Goal: Task Accomplishment & Management: Manage account settings

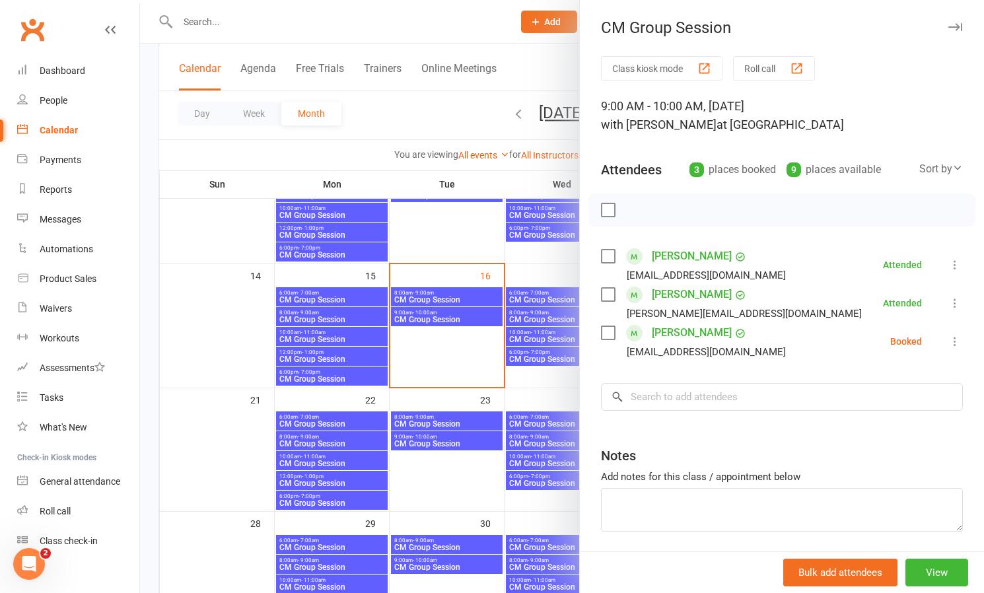
scroll to position [1, 0]
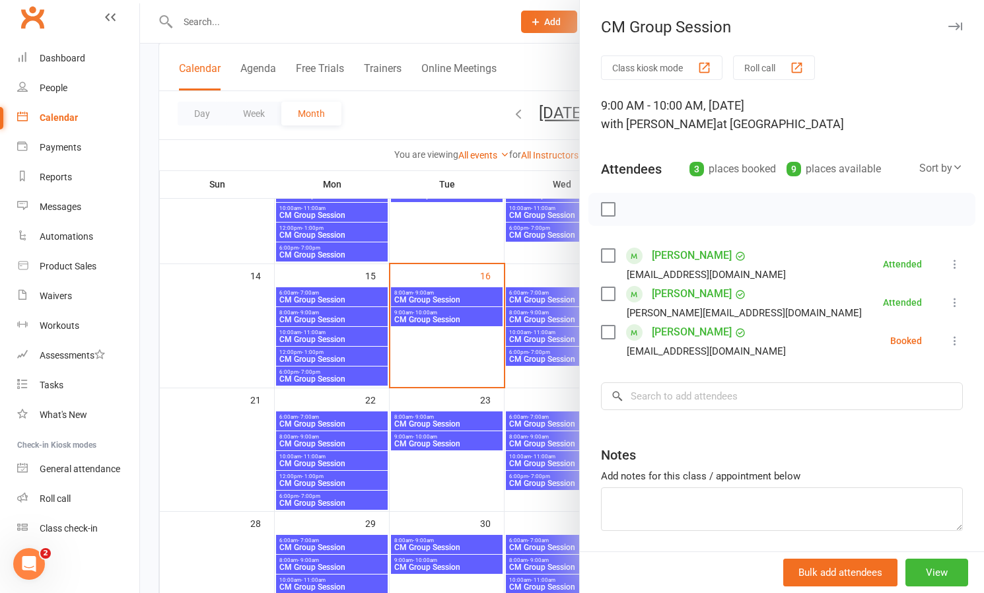
click at [476, 236] on div at bounding box center [562, 296] width 844 height 593
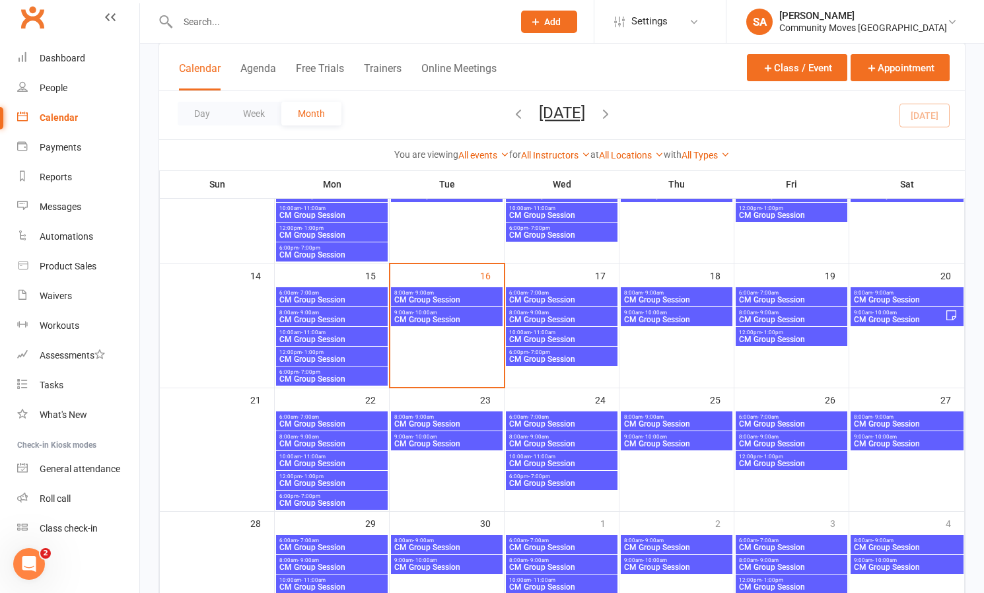
scroll to position [265, 0]
click at [531, 335] on span "CM Group Session" at bounding box center [561, 339] width 106 height 8
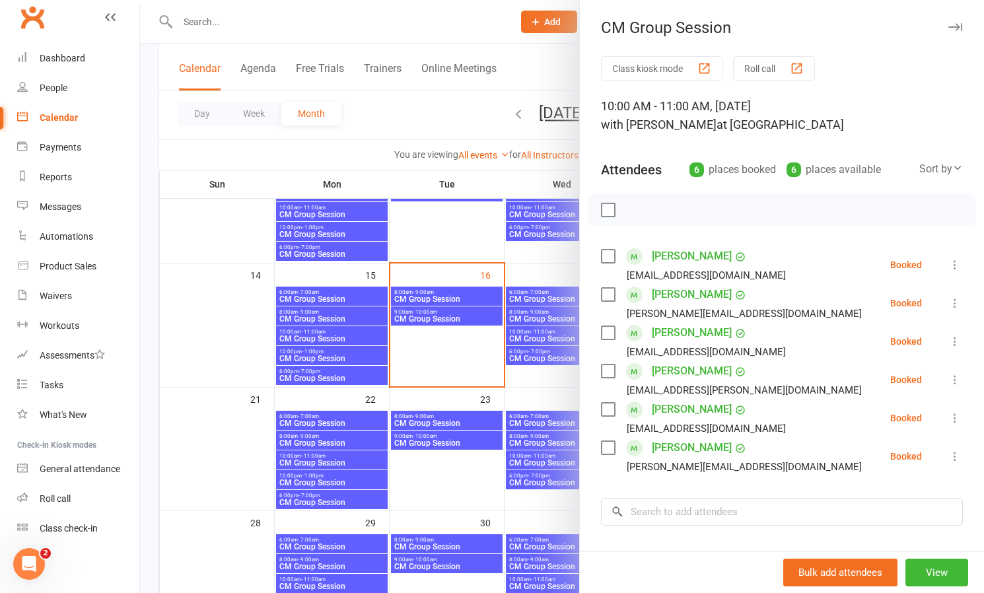
click at [660, 200] on div at bounding box center [781, 209] width 387 height 33
click at [658, 507] on input "search" at bounding box center [782, 512] width 362 height 28
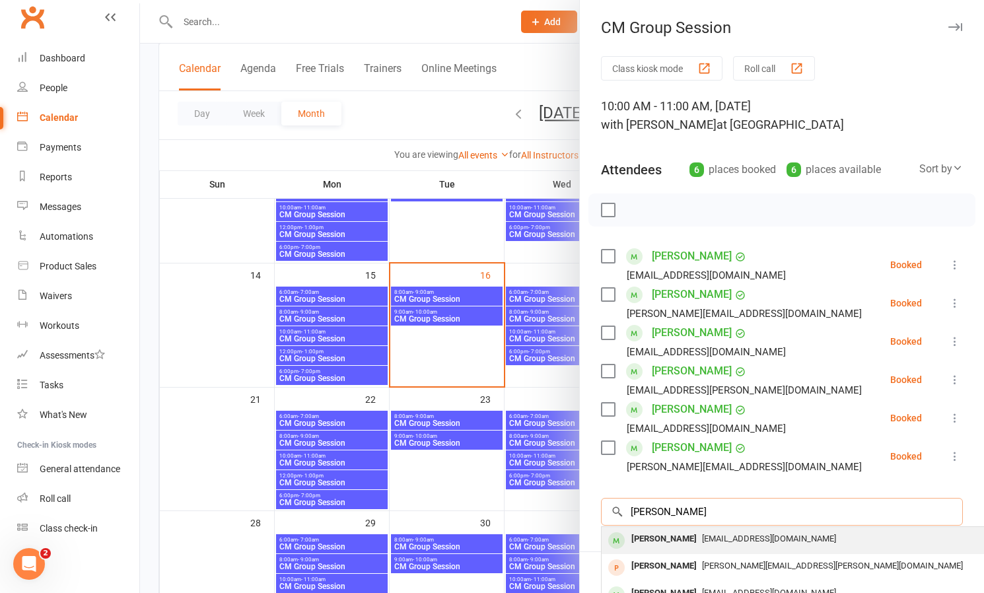
type input "[PERSON_NAME]"
click at [650, 538] on div "[PERSON_NAME]" at bounding box center [664, 539] width 76 height 19
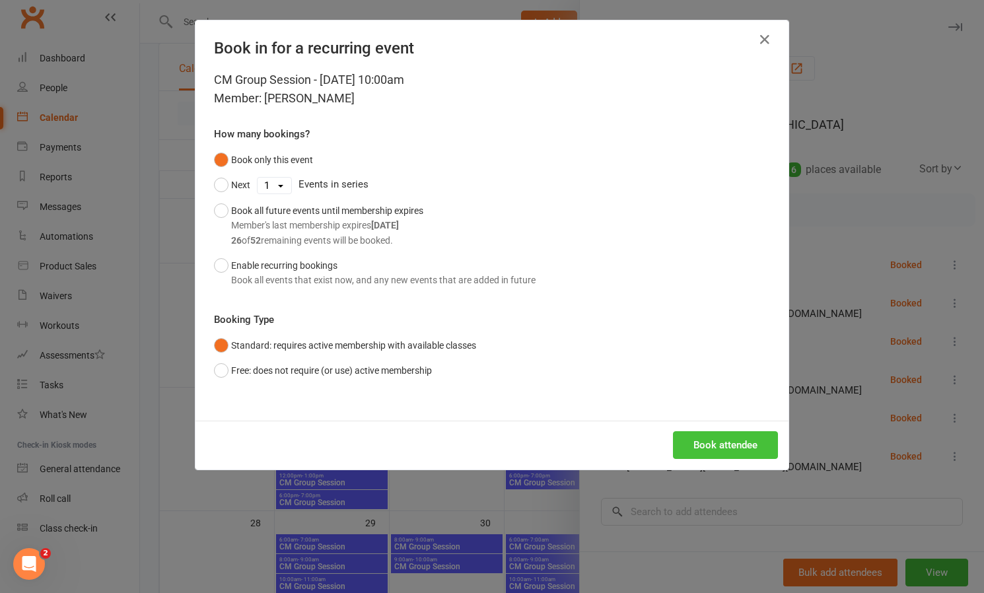
click at [737, 441] on button "Book attendee" at bounding box center [725, 445] width 105 height 28
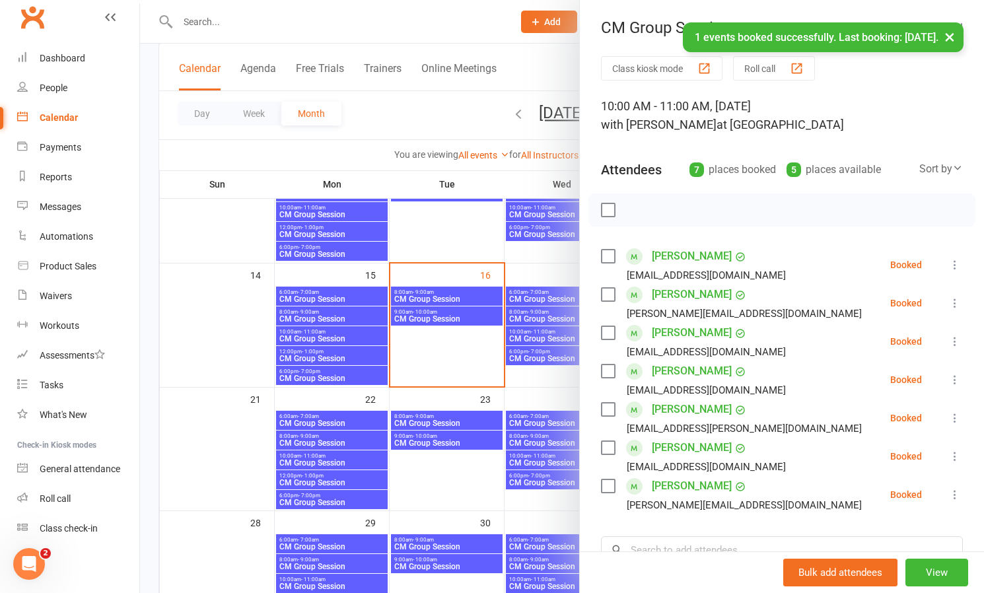
click at [474, 357] on div at bounding box center [562, 296] width 844 height 593
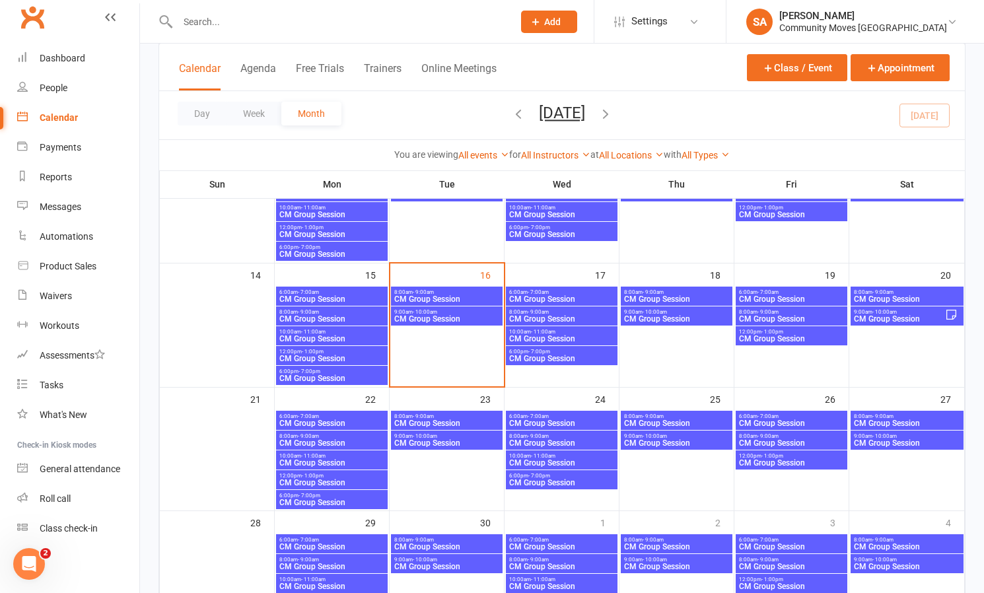
click at [874, 436] on span "- 10:00am" at bounding box center [884, 436] width 24 height 6
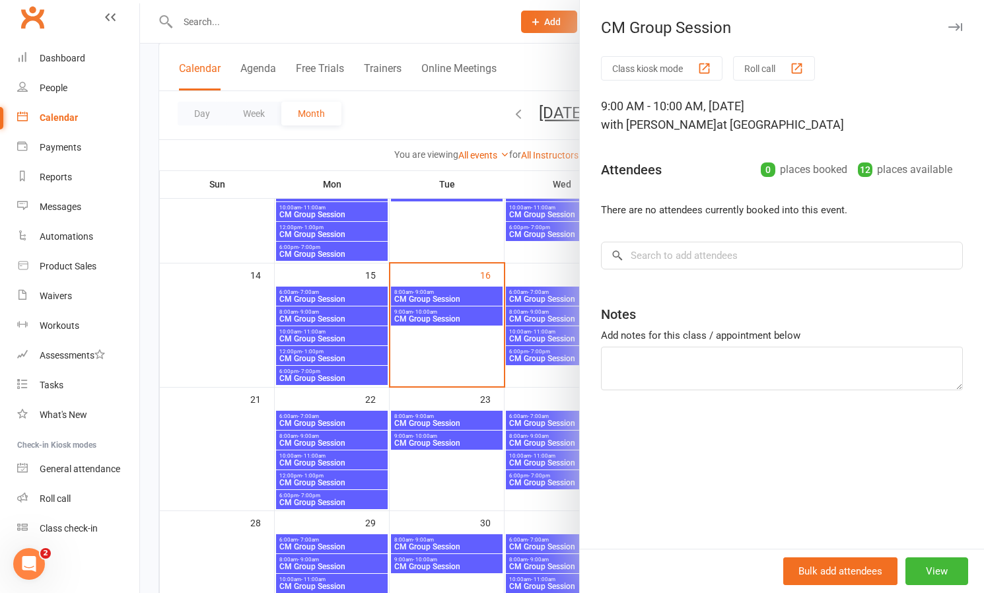
scroll to position [269, 0]
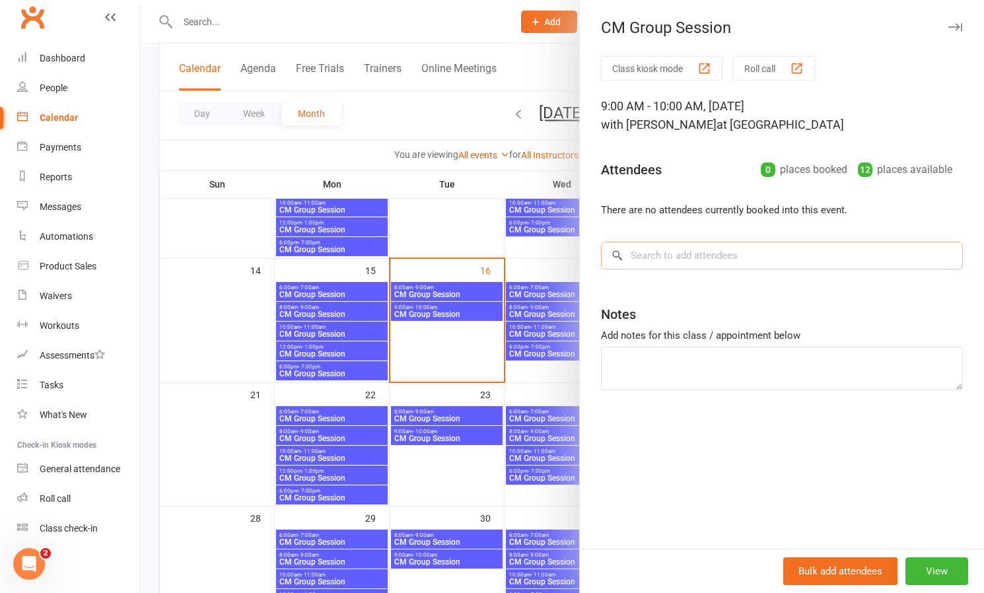
click at [691, 258] on input "search" at bounding box center [782, 256] width 362 height 28
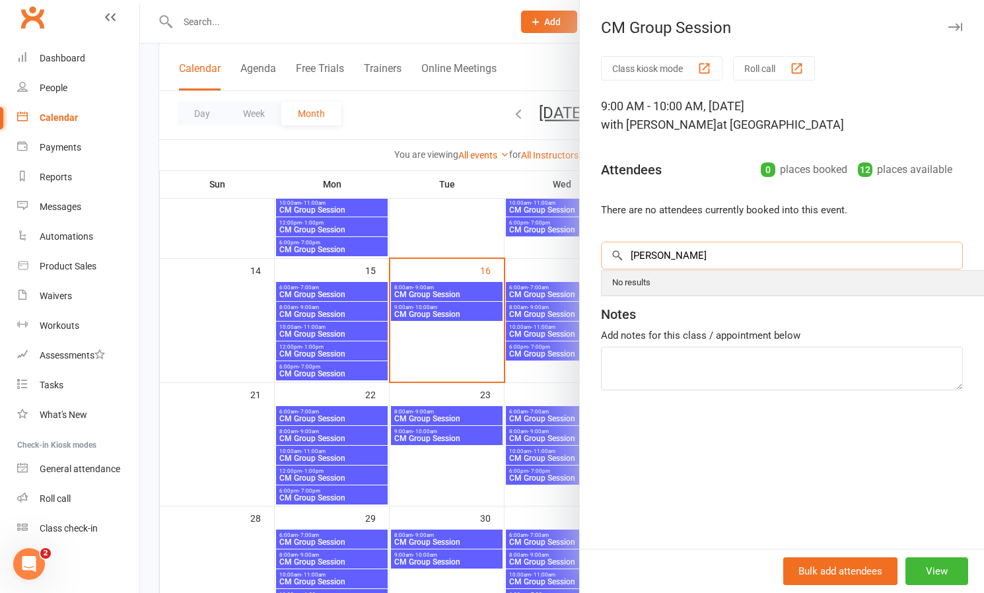
scroll to position [0, 1]
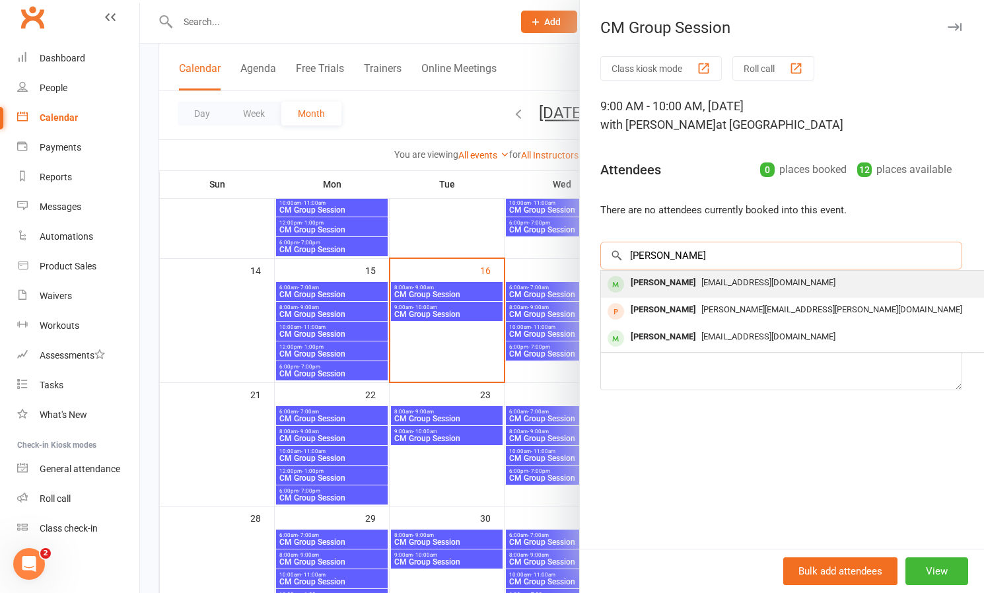
type input "[PERSON_NAME]"
click at [670, 283] on div "[PERSON_NAME]" at bounding box center [663, 282] width 76 height 19
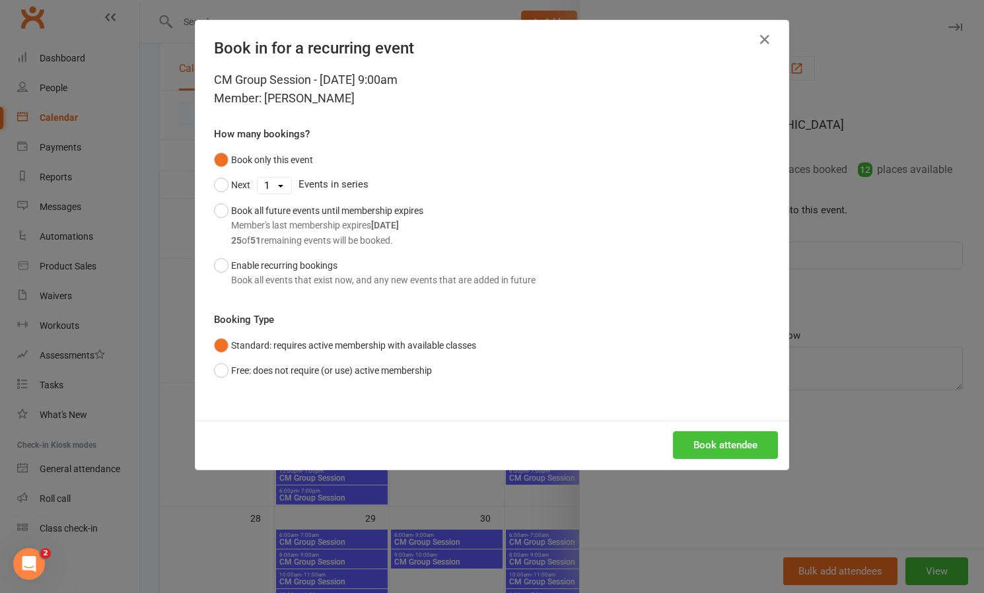
click at [734, 439] on button "Book attendee" at bounding box center [725, 445] width 105 height 28
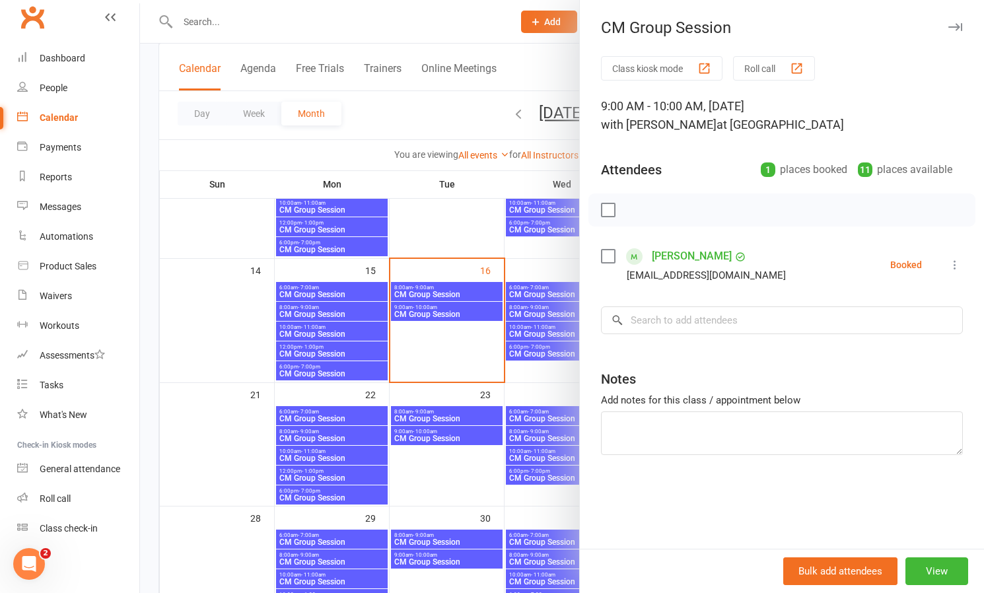
scroll to position [269, 0]
click at [465, 240] on div at bounding box center [562, 296] width 844 height 593
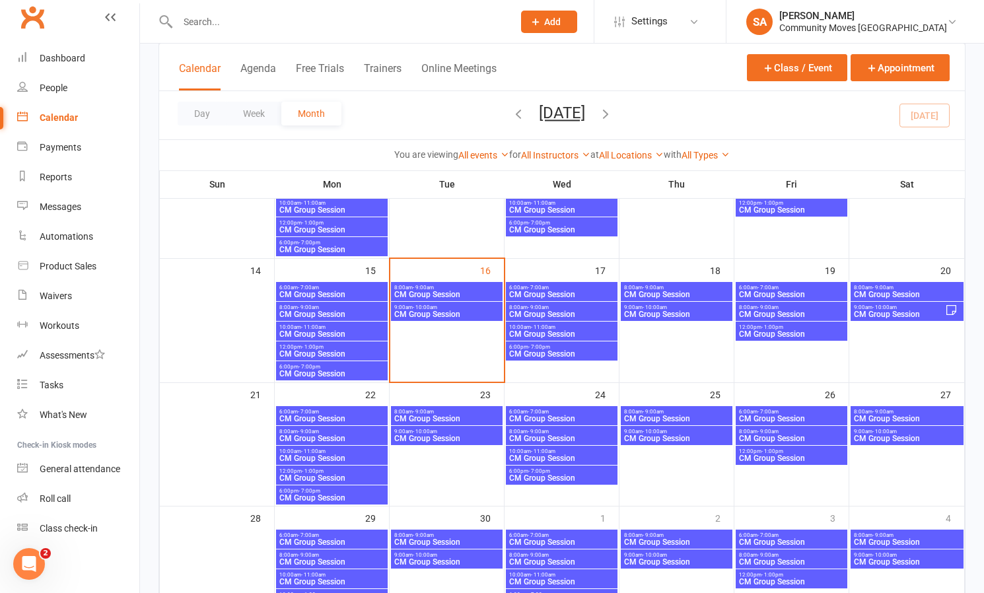
click at [452, 308] on span "9:00am - 10:00am" at bounding box center [447, 307] width 106 height 6
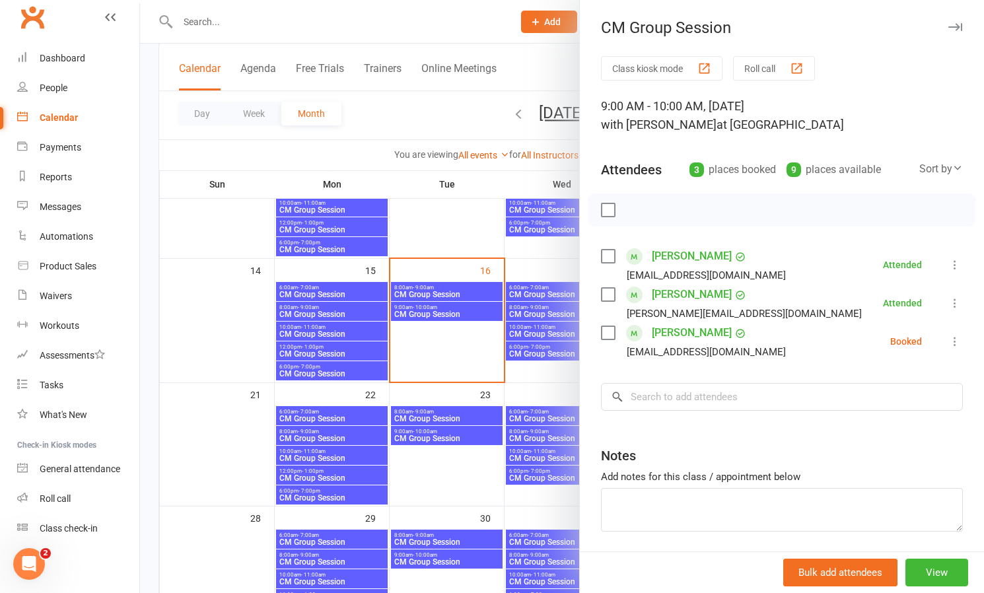
click at [957, 337] on icon at bounding box center [954, 341] width 13 height 13
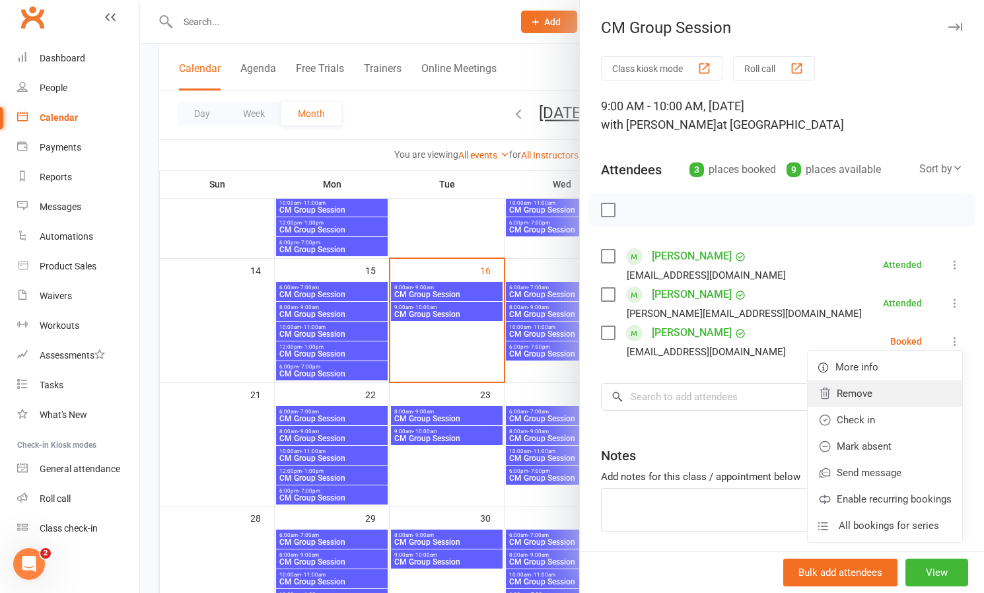
click at [866, 394] on link "Remove" at bounding box center [885, 393] width 155 height 26
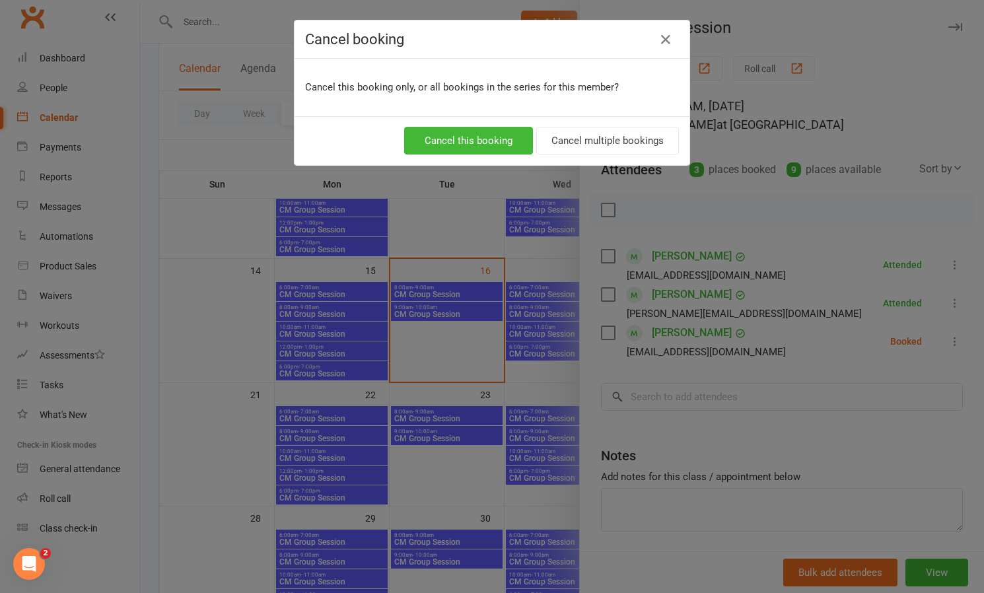
click at [951, 337] on div "Cancel booking Cancel this booking only, or all bookings in the series for this…" at bounding box center [492, 296] width 984 height 593
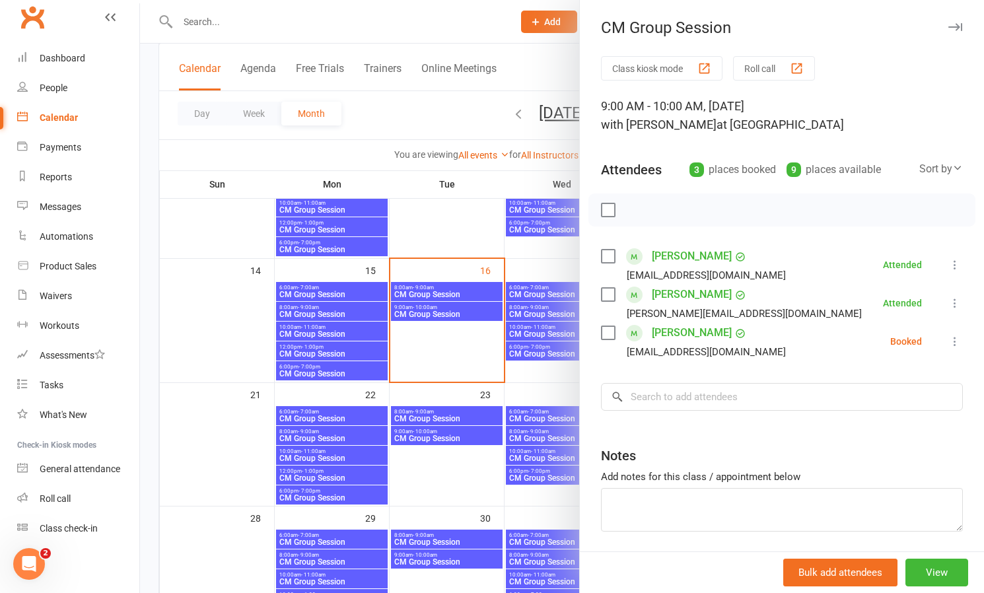
click at [953, 339] on icon at bounding box center [954, 341] width 13 height 13
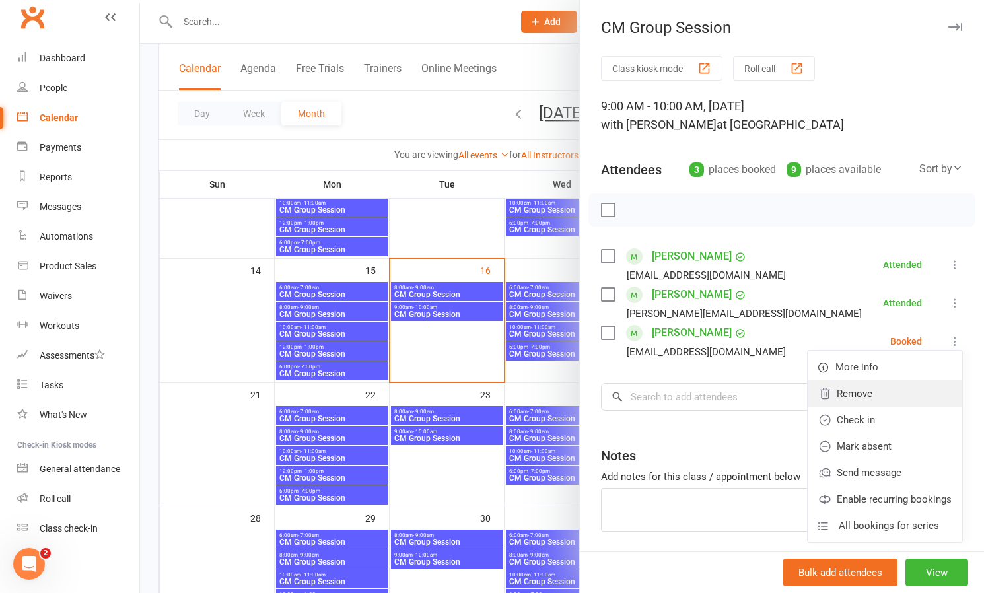
click at [870, 390] on link "Remove" at bounding box center [885, 393] width 155 height 26
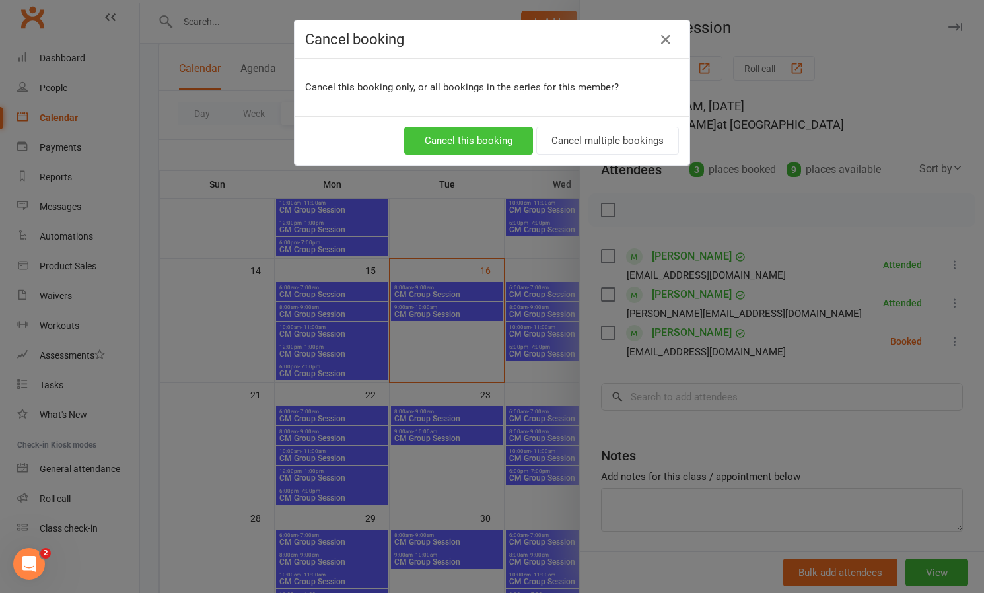
click at [448, 137] on button "Cancel this booking" at bounding box center [468, 141] width 129 height 28
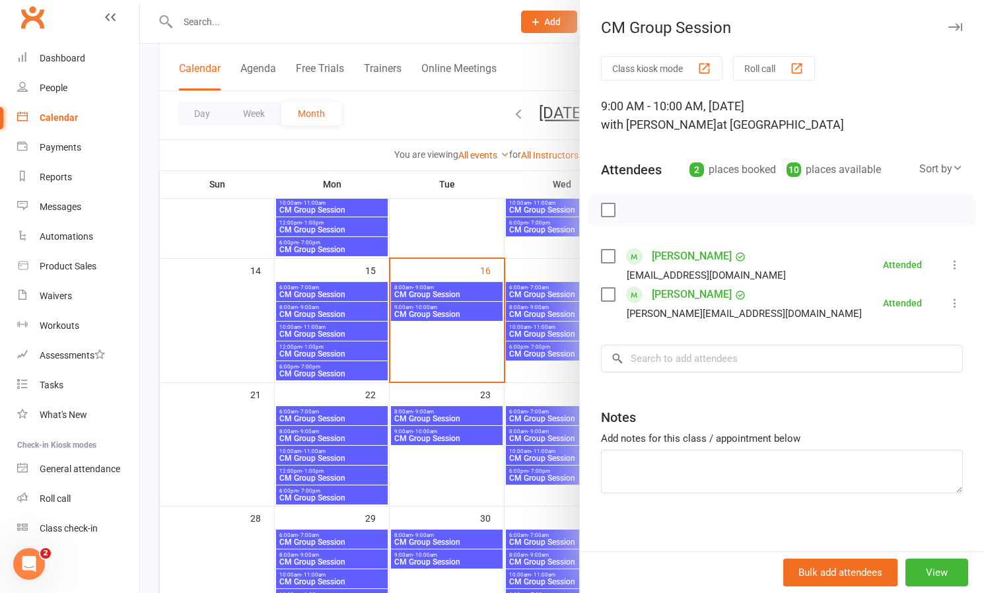
scroll to position [270, 0]
click at [430, 209] on div at bounding box center [562, 296] width 844 height 593
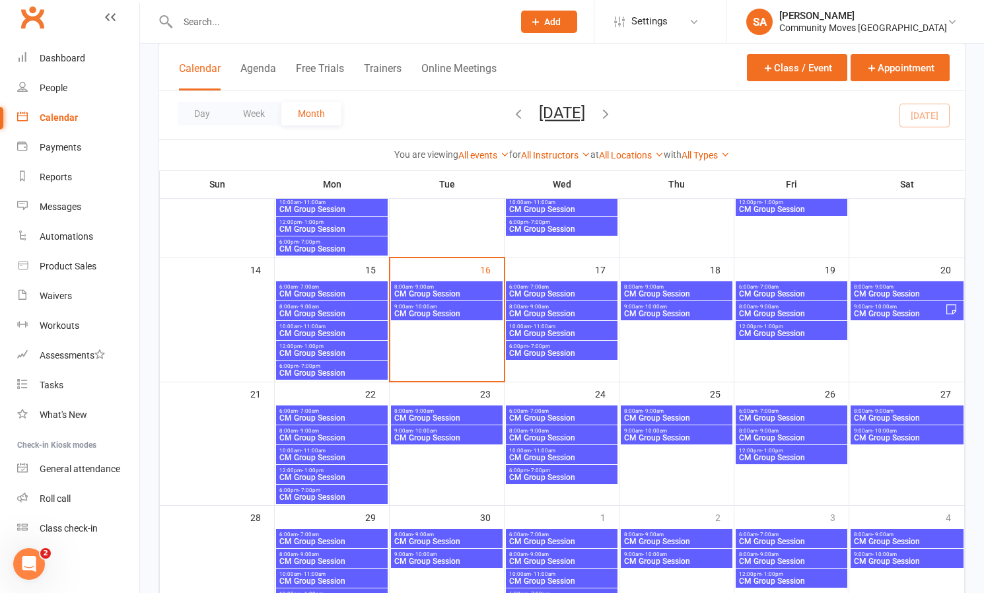
click at [429, 310] on span "CM Group Session" at bounding box center [447, 314] width 106 height 8
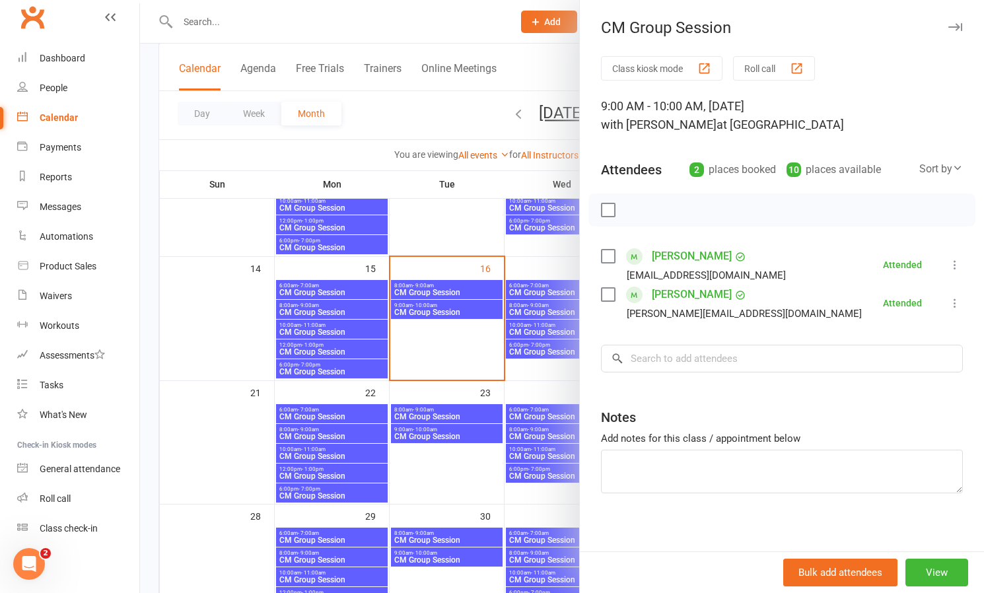
scroll to position [273, 0]
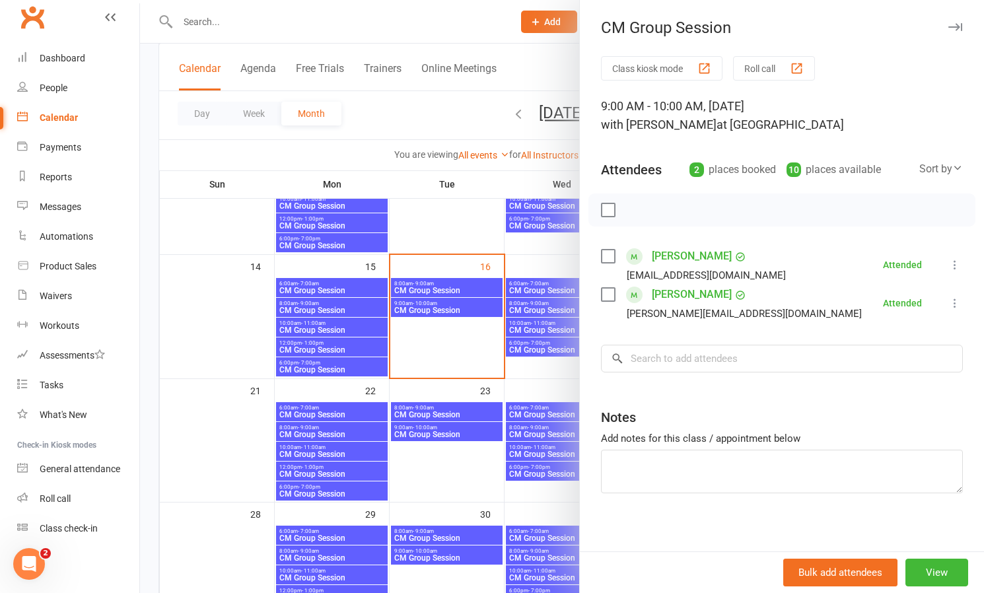
click at [452, 225] on div at bounding box center [562, 296] width 844 height 593
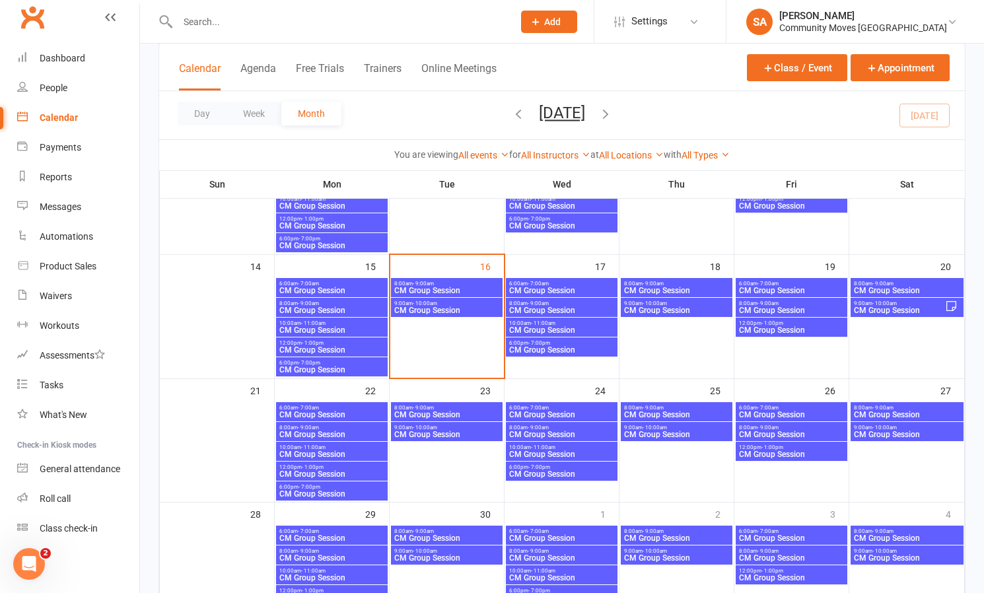
click at [520, 289] on span "CM Group Session" at bounding box center [561, 291] width 106 height 8
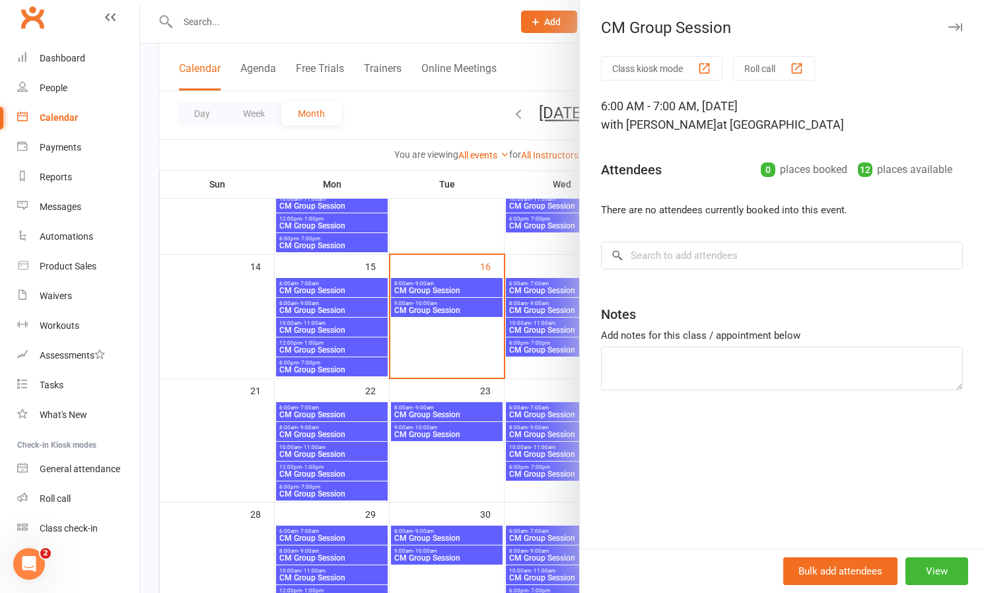
click at [530, 284] on div at bounding box center [562, 296] width 844 height 593
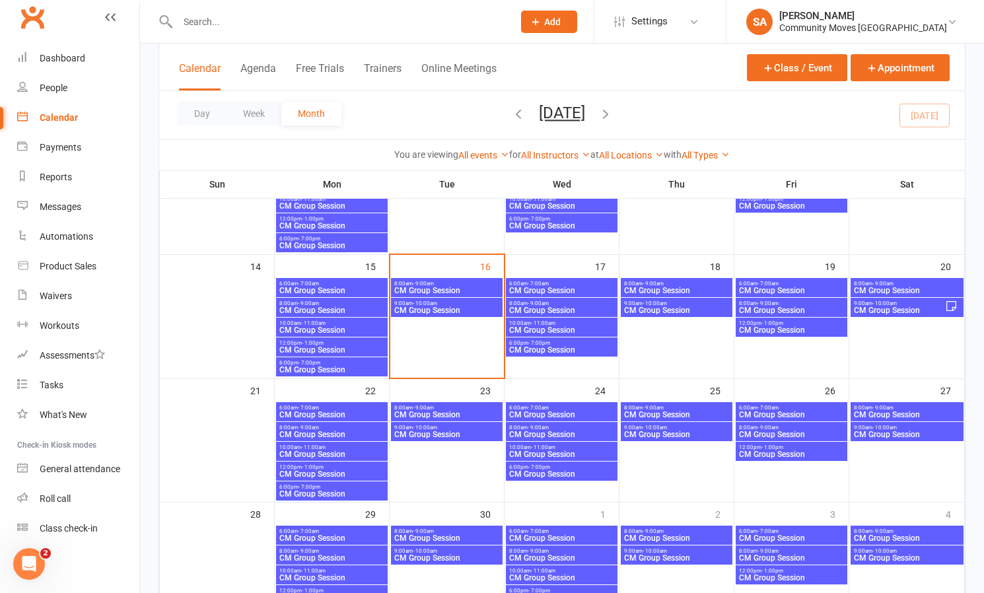
click at [530, 287] on span "CM Group Session" at bounding box center [561, 291] width 106 height 8
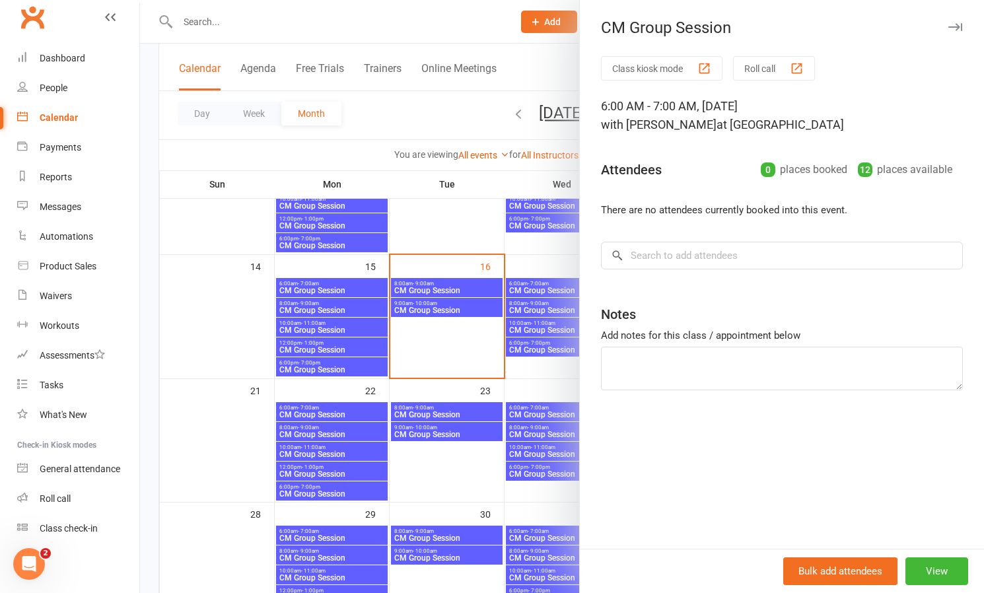
click at [531, 306] on div at bounding box center [562, 296] width 844 height 593
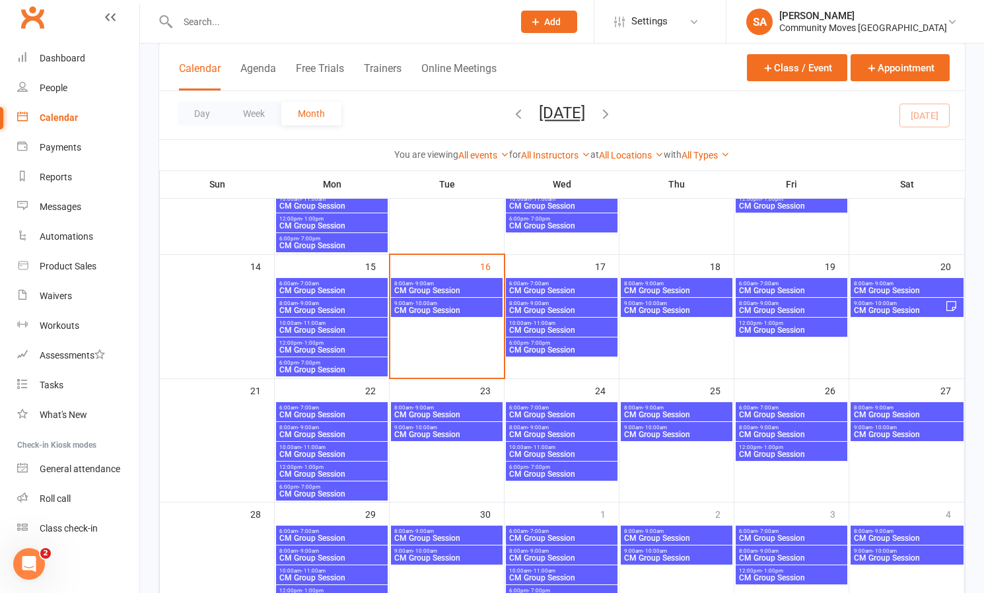
click at [531, 306] on span "CM Group Session" at bounding box center [561, 310] width 106 height 8
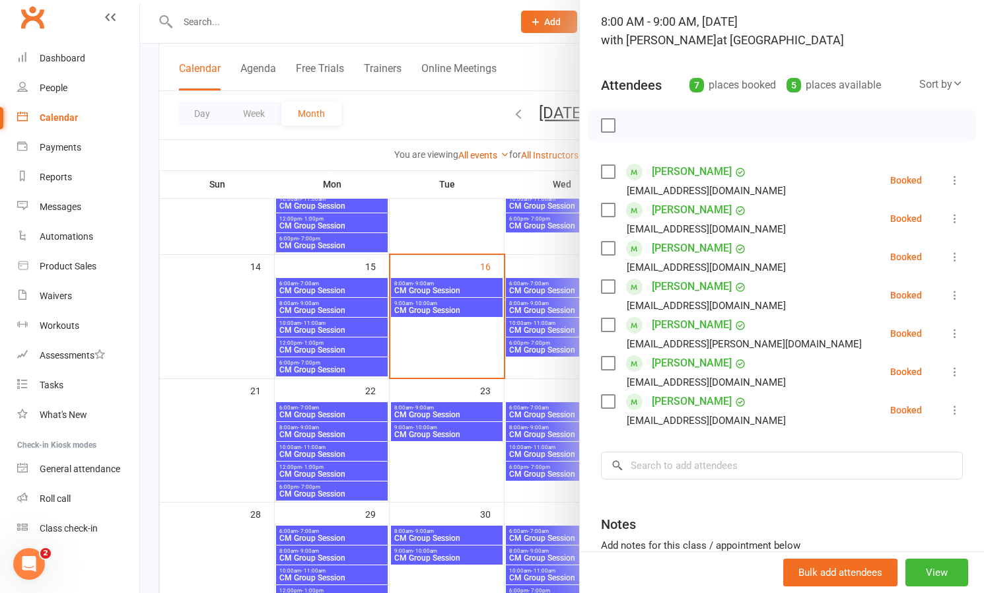
scroll to position [85, 0]
click at [551, 324] on div at bounding box center [562, 296] width 844 height 593
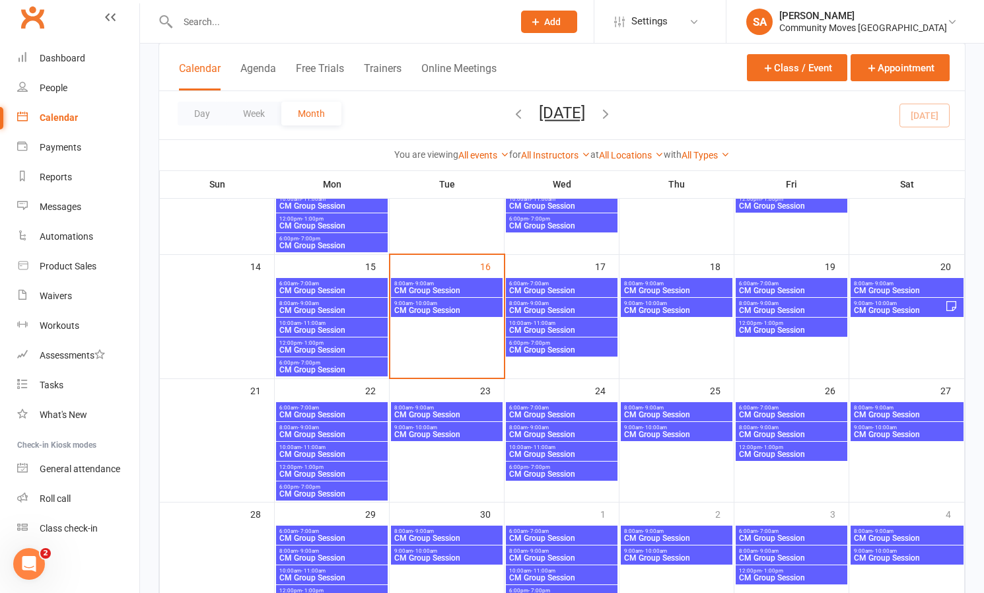
click at [551, 324] on span "- 11:00am" at bounding box center [543, 323] width 24 height 6
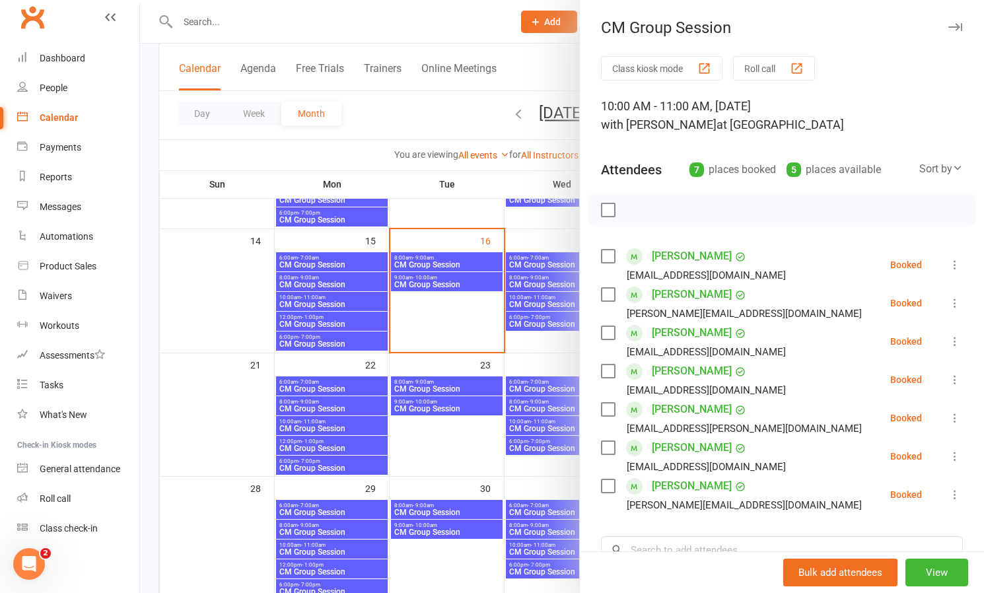
scroll to position [298, 0]
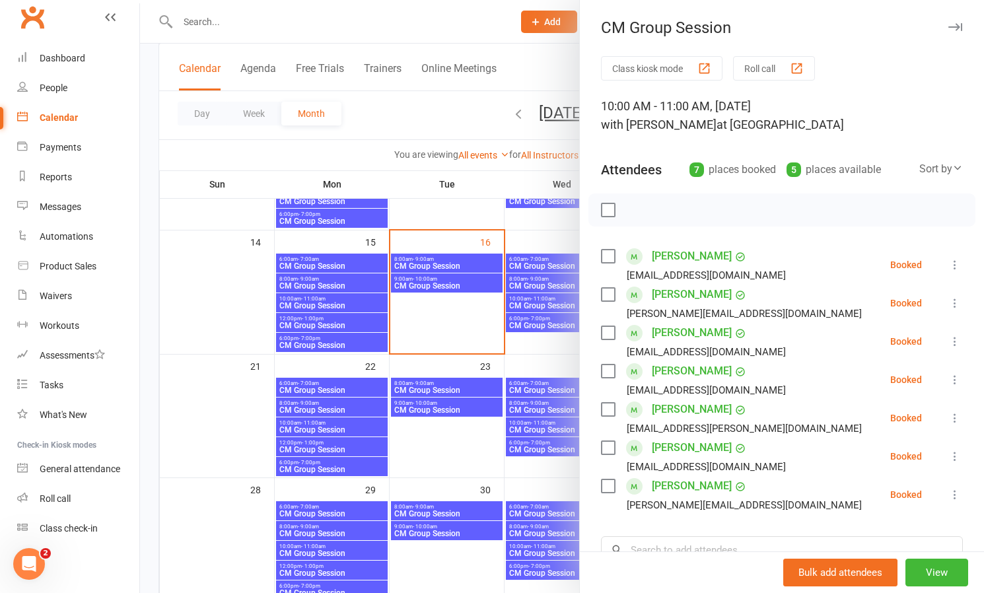
click at [453, 261] on div at bounding box center [562, 296] width 844 height 593
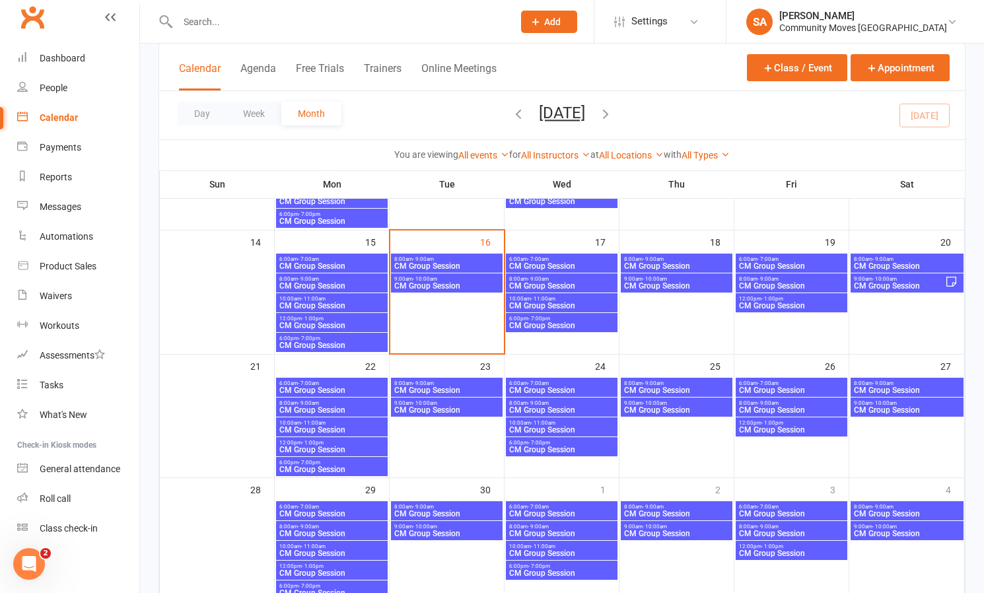
click at [453, 262] on span "CM Group Session" at bounding box center [447, 266] width 106 height 8
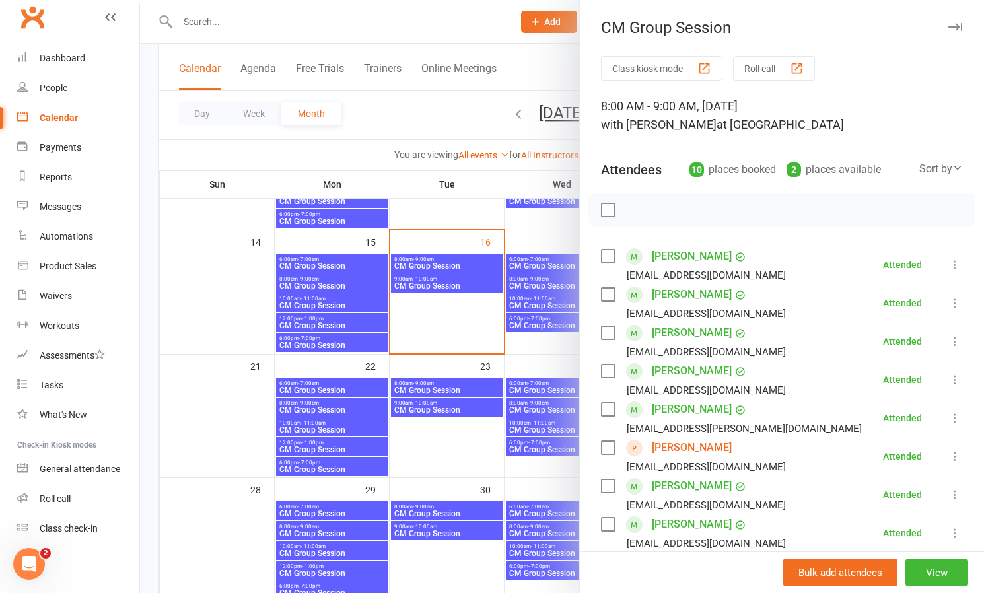
click at [321, 342] on div at bounding box center [562, 296] width 844 height 593
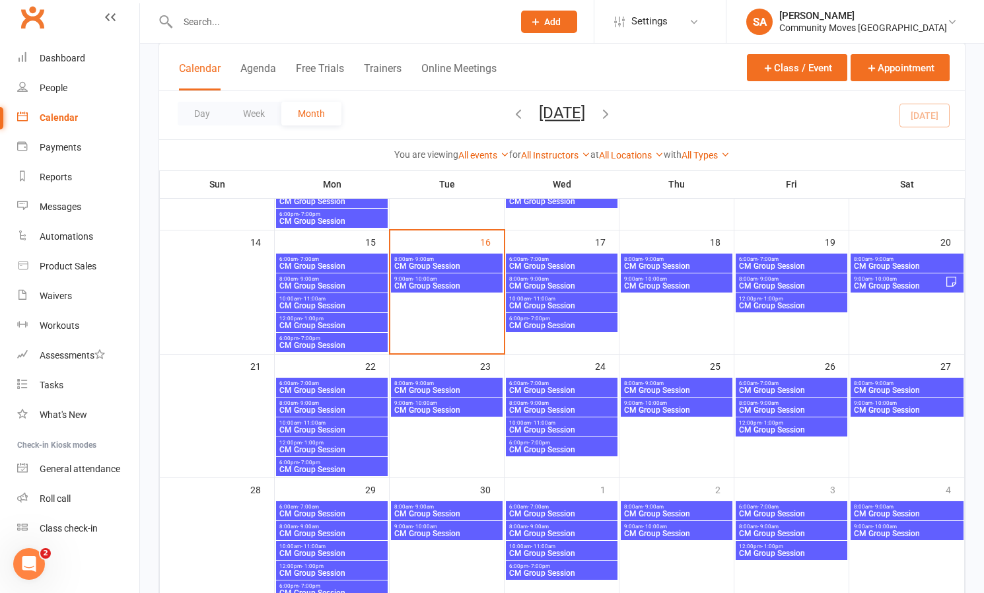
click at [321, 342] on span "CM Group Session" at bounding box center [332, 345] width 106 height 8
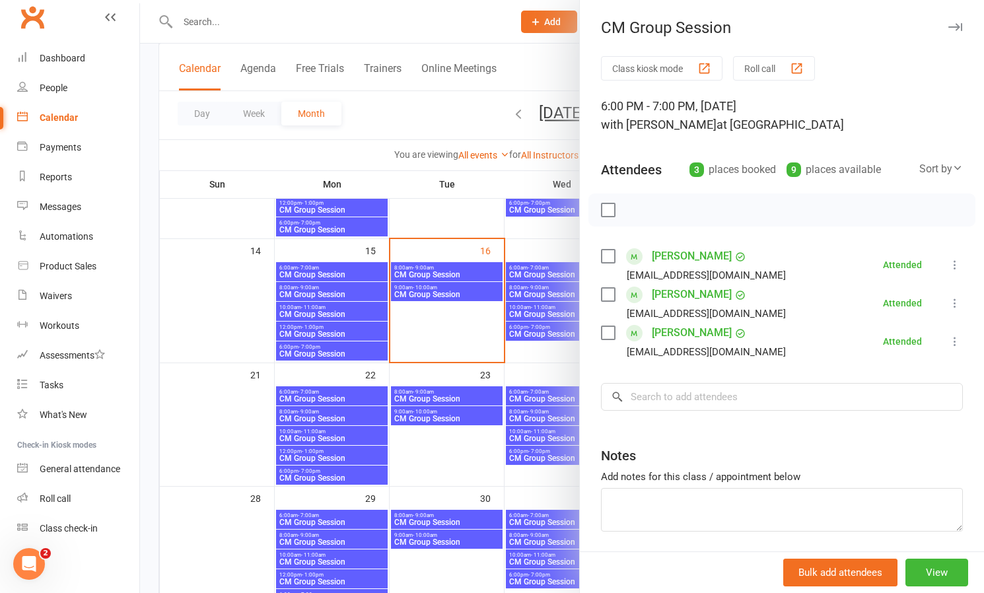
scroll to position [289, 0]
click at [462, 270] on div at bounding box center [562, 296] width 844 height 593
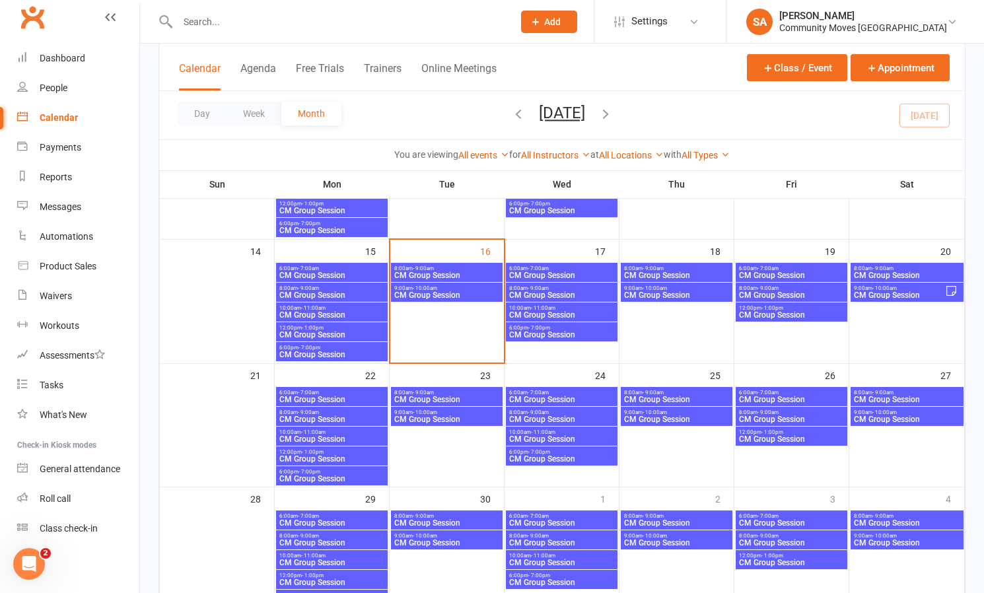
click at [462, 270] on span "8:00am - 9:00am" at bounding box center [447, 268] width 106 height 6
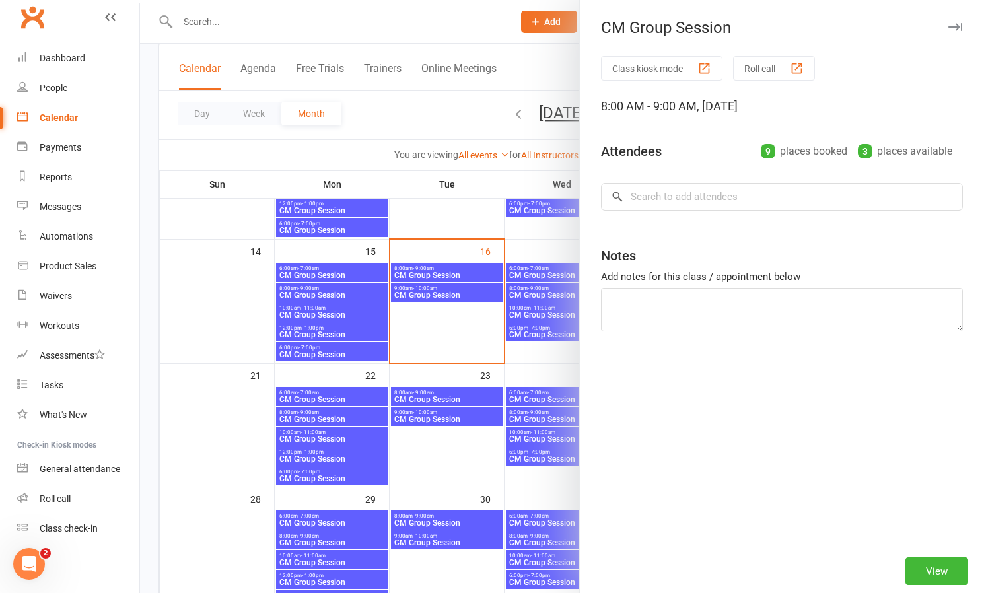
click at [460, 273] on div at bounding box center [562, 296] width 844 height 593
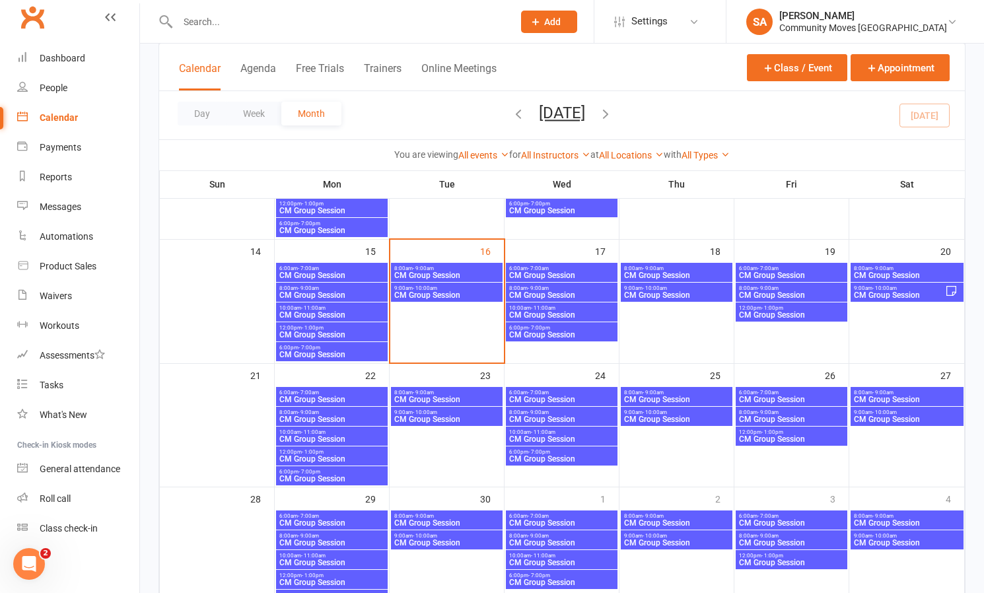
click at [460, 273] on span "CM Group Session" at bounding box center [447, 275] width 106 height 8
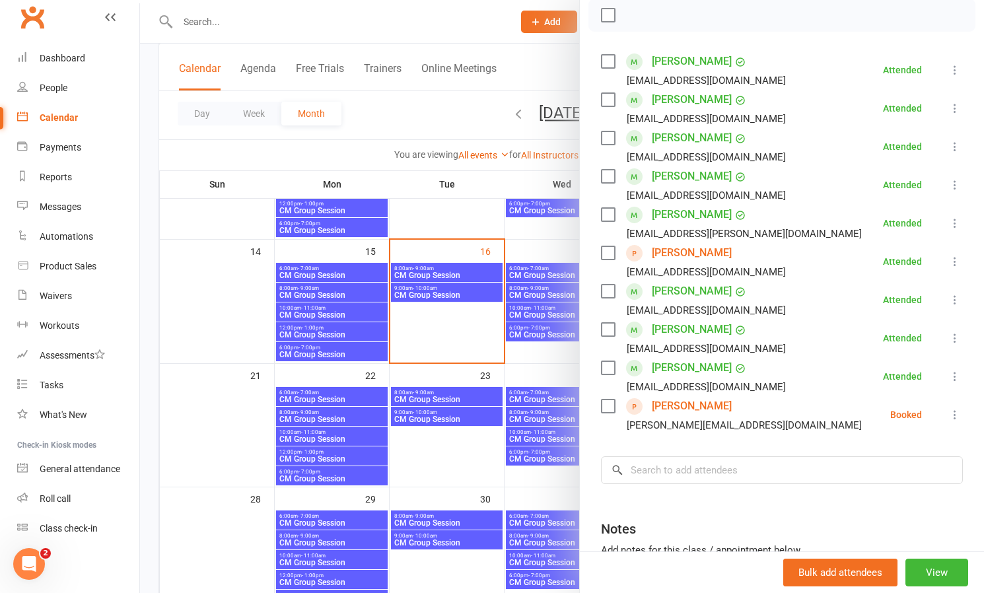
scroll to position [196, 0]
click at [76, 205] on div "Messages" at bounding box center [61, 206] width 42 height 11
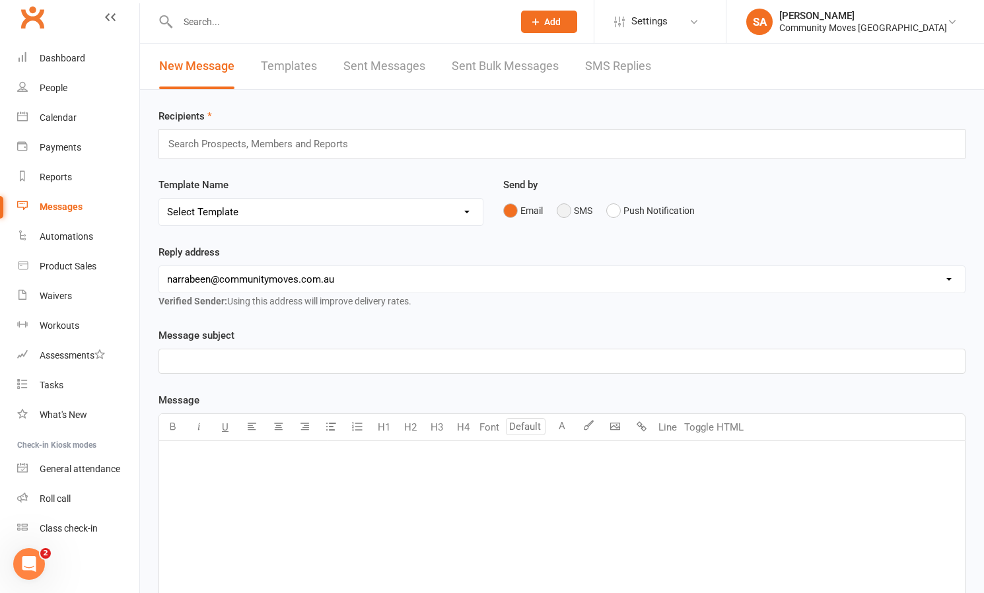
scroll to position [8, 0]
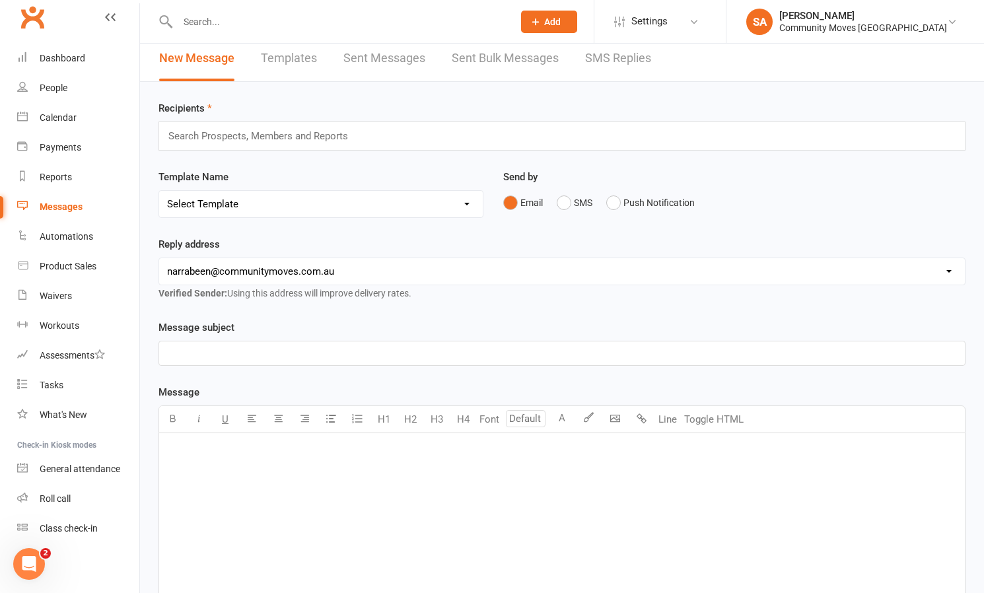
click at [605, 57] on link "SMS Replies" at bounding box center [618, 59] width 66 height 46
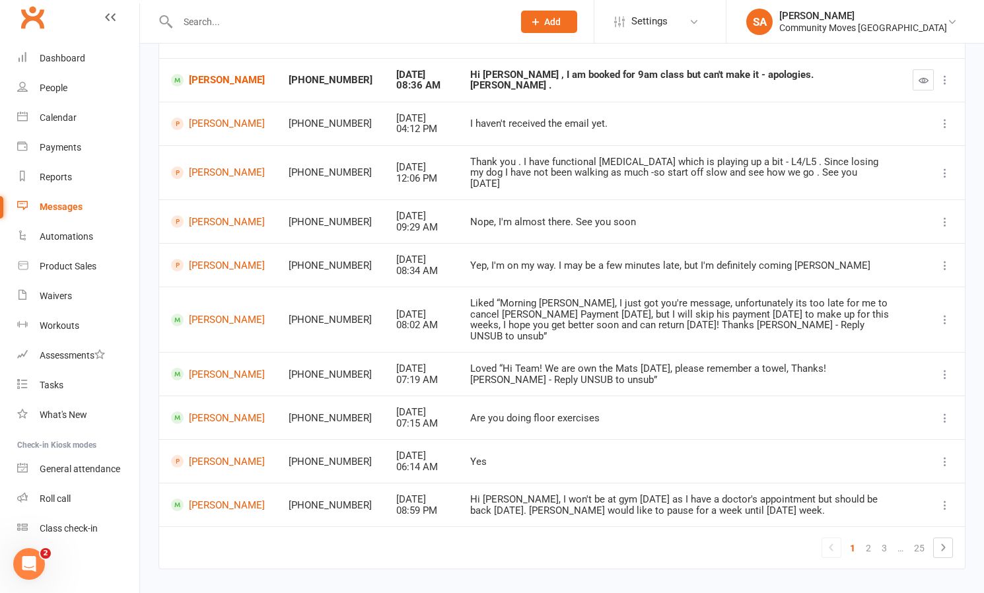
scroll to position [155, 0]
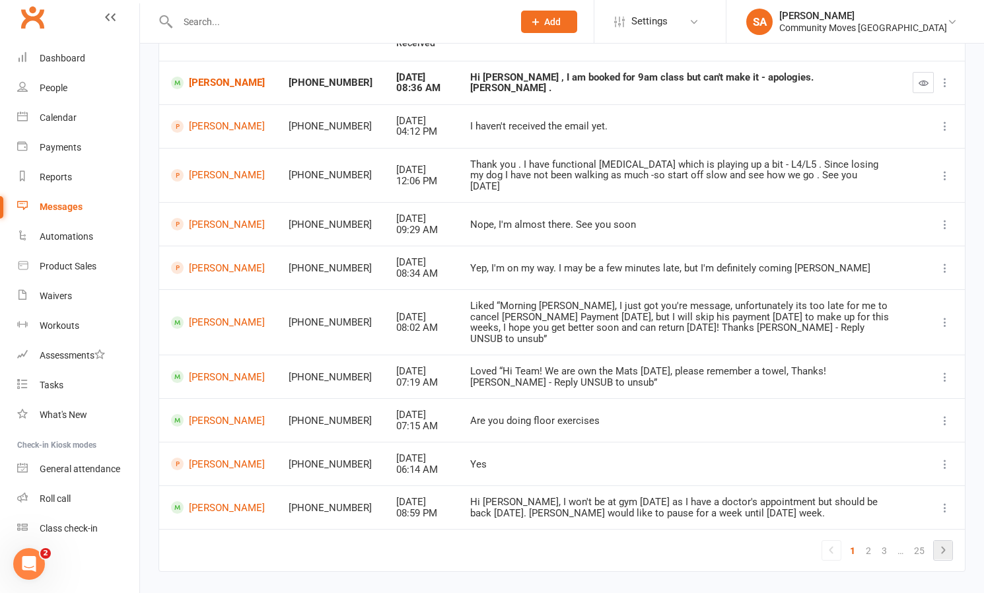
click at [944, 542] on icon at bounding box center [943, 550] width 16 height 16
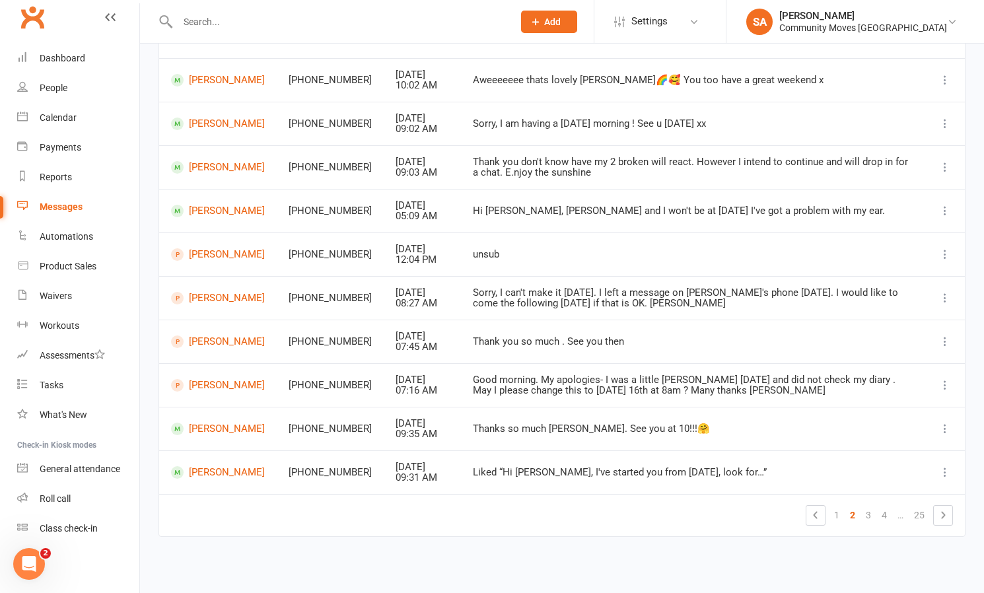
scroll to position [162, 0]
click at [61, 117] on div "Calendar" at bounding box center [58, 117] width 37 height 11
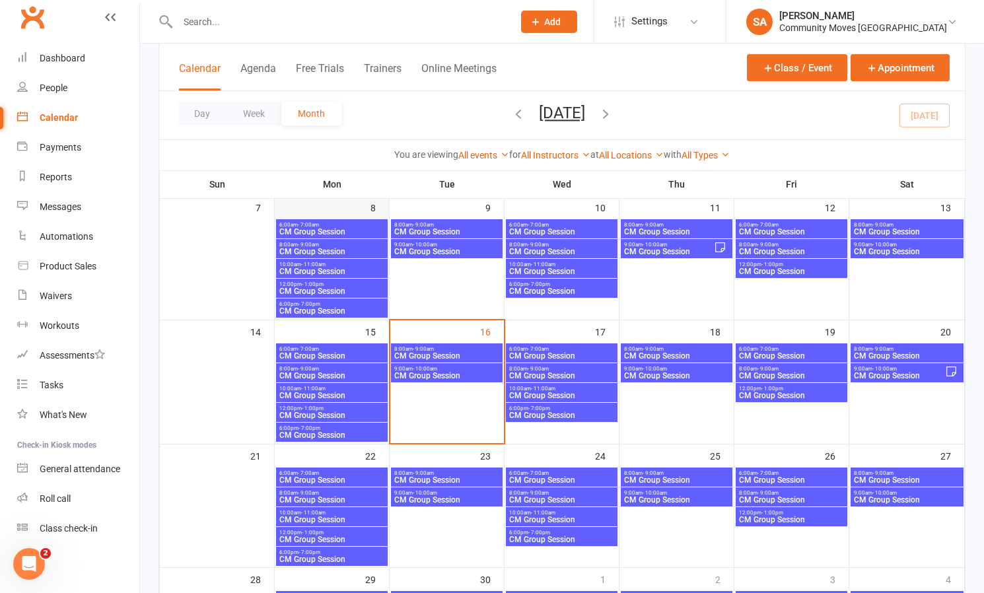
scroll to position [209, 0]
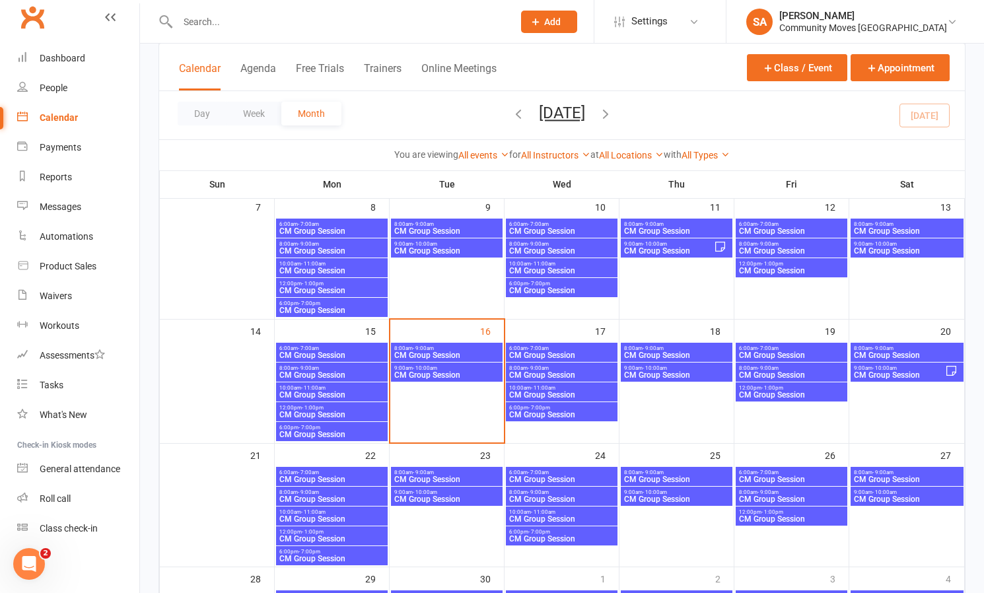
click at [436, 349] on span "8:00am - 9:00am" at bounding box center [447, 348] width 106 height 6
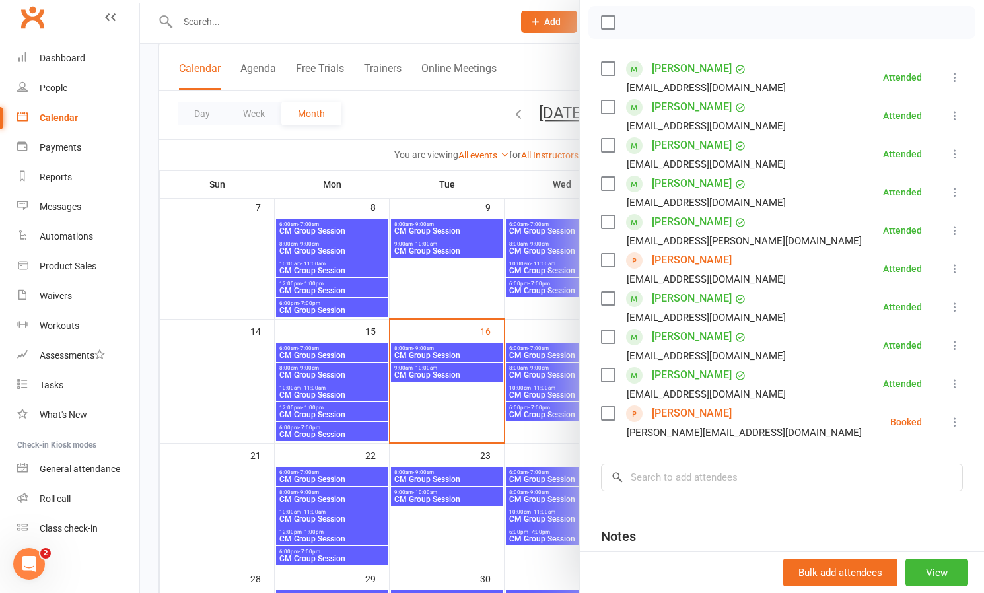
scroll to position [191, 0]
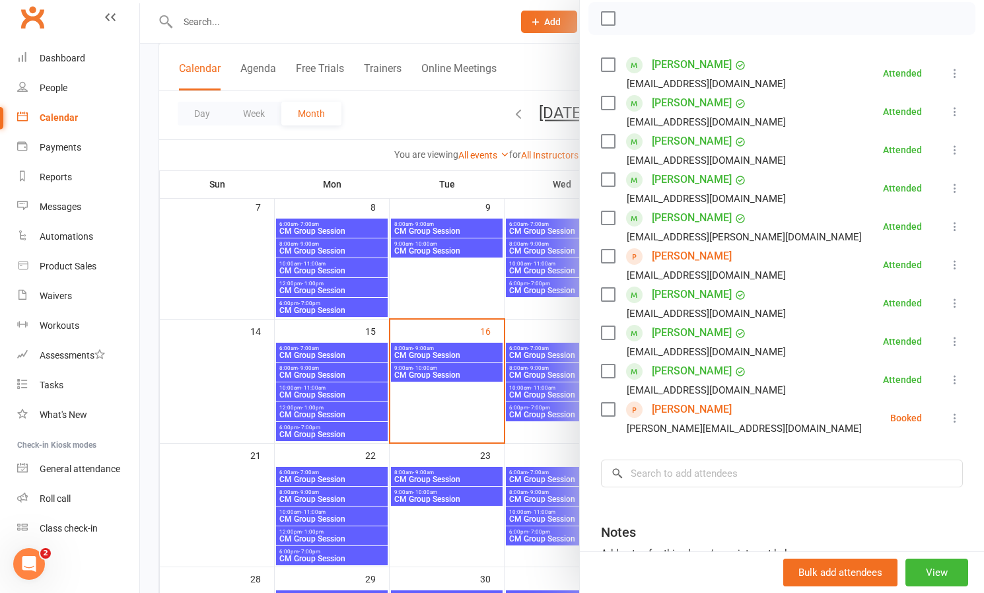
click at [955, 423] on icon at bounding box center [954, 417] width 13 height 13
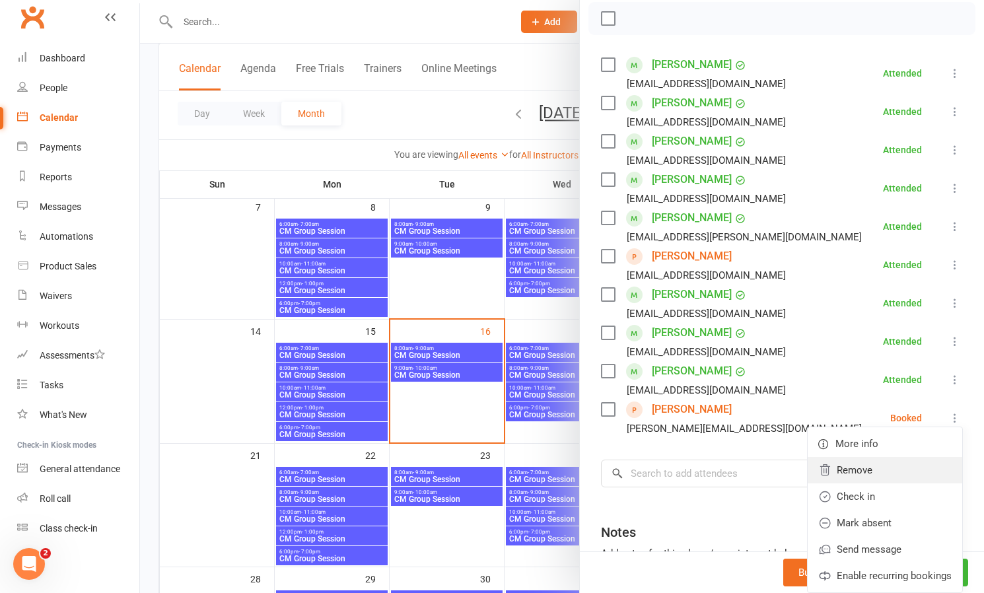
click at [858, 469] on link "Remove" at bounding box center [885, 470] width 155 height 26
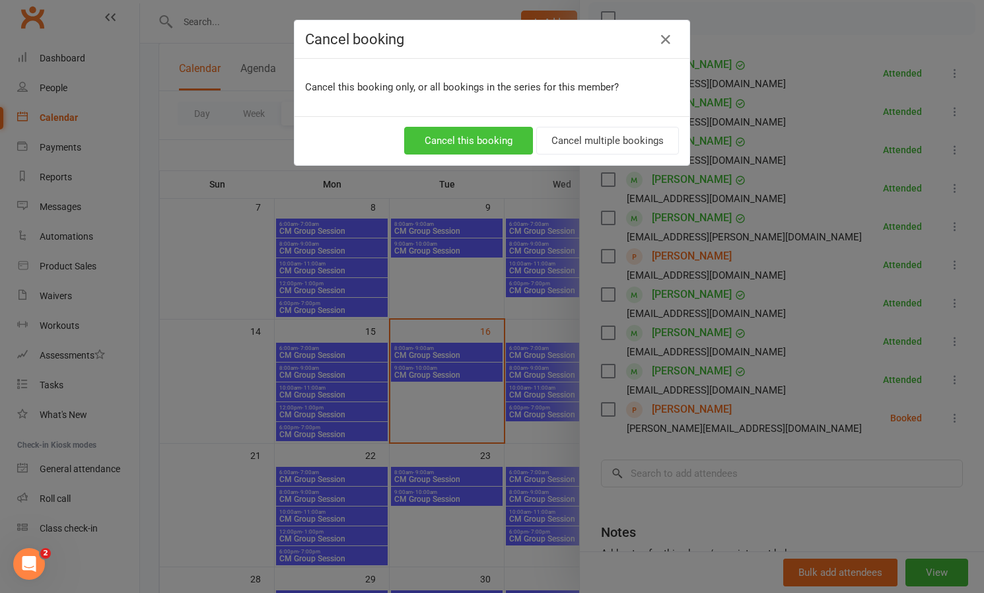
click at [485, 143] on button "Cancel this booking" at bounding box center [468, 141] width 129 height 28
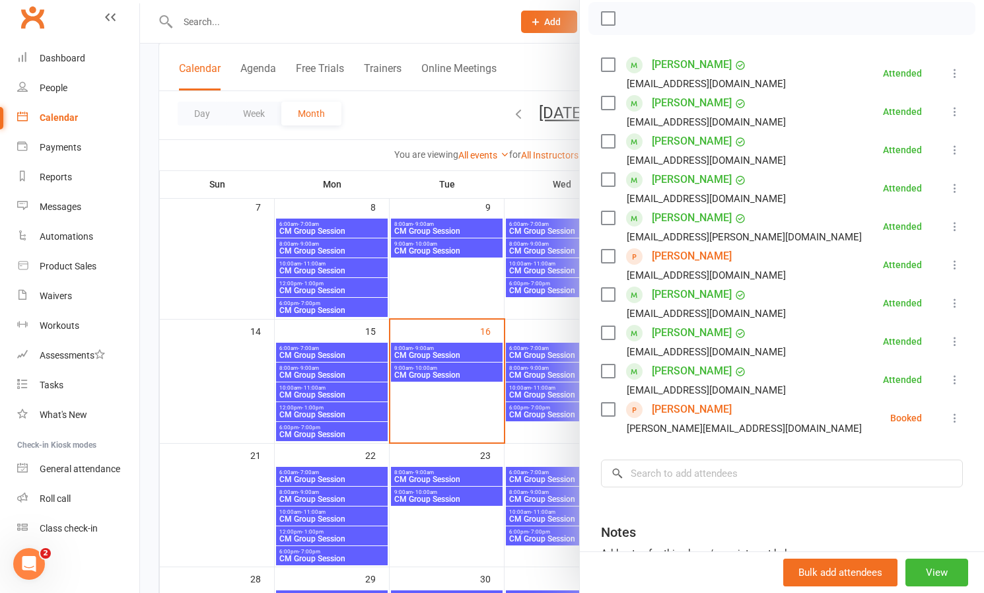
click at [555, 326] on div at bounding box center [562, 296] width 844 height 593
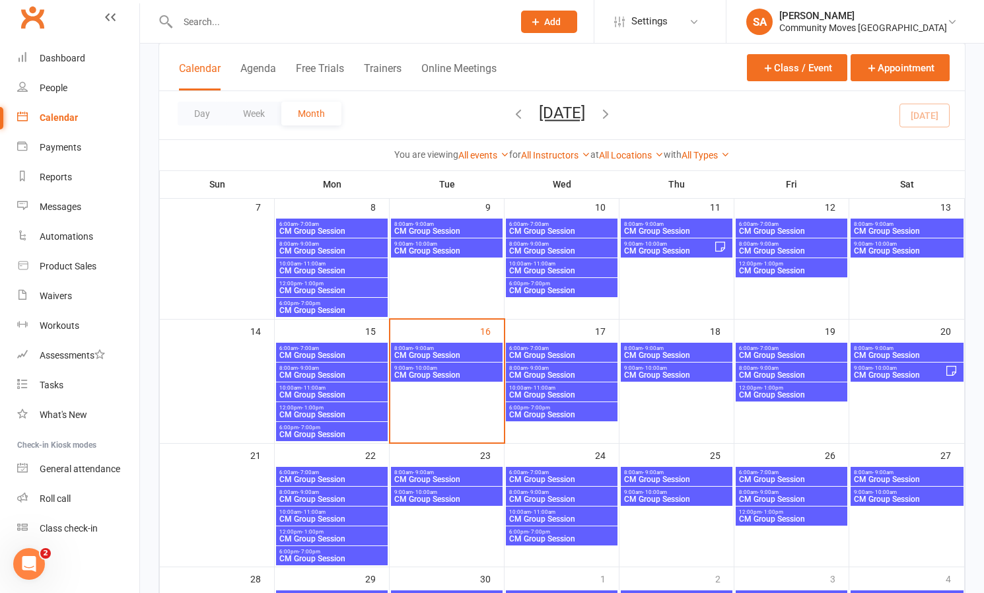
click at [789, 374] on span "CM Group Session" at bounding box center [791, 375] width 106 height 8
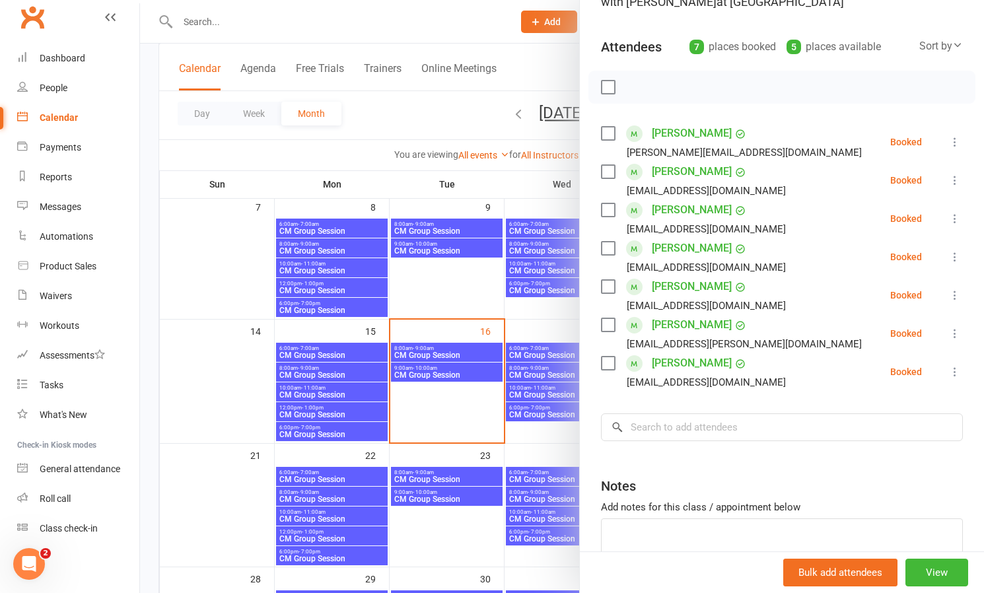
scroll to position [127, 0]
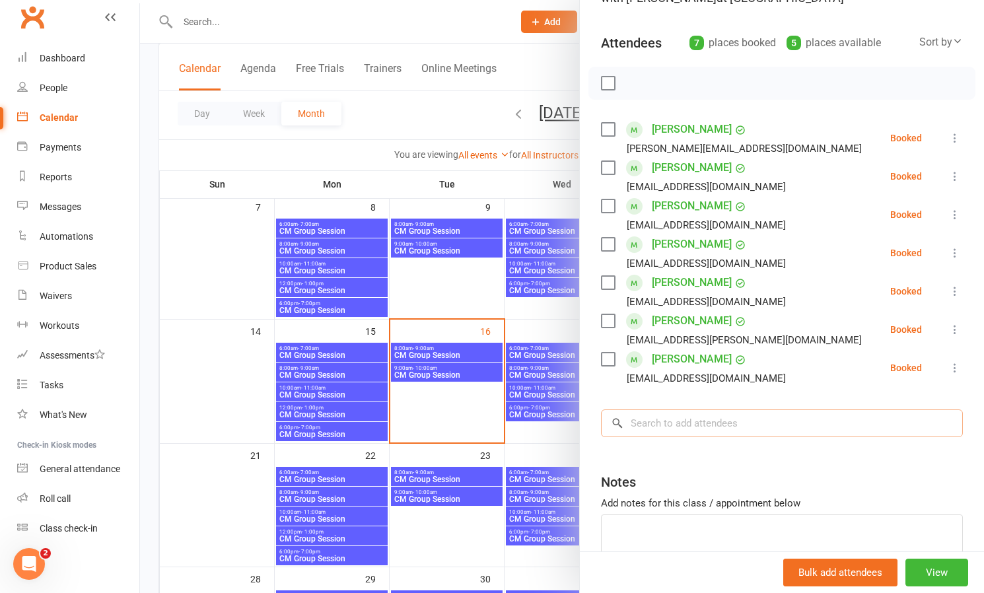
click at [689, 437] on input "search" at bounding box center [782, 423] width 362 height 28
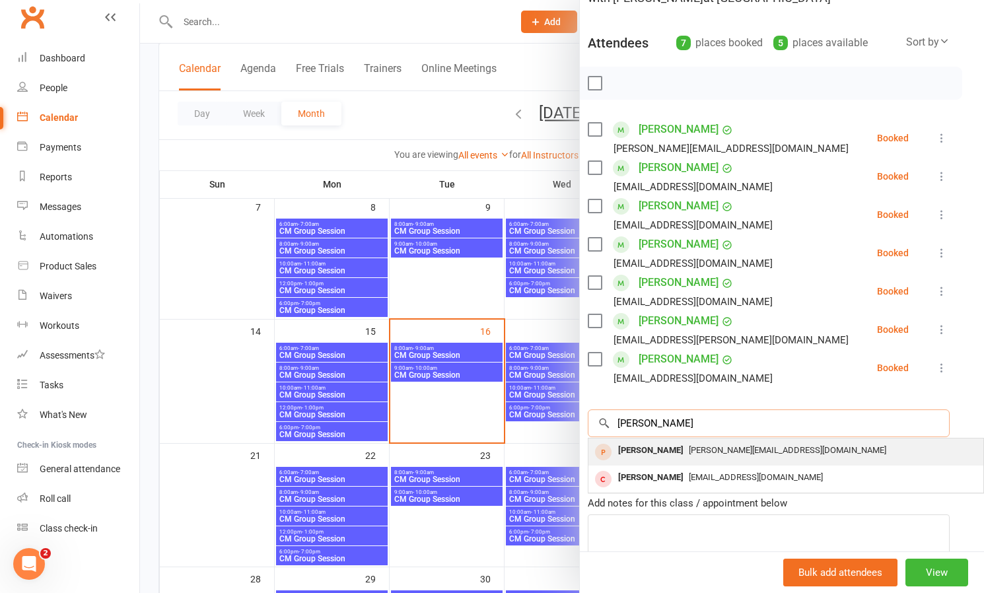
scroll to position [127, 13]
type input "[PERSON_NAME]"
click at [661, 453] on div "[PERSON_NAME]" at bounding box center [651, 450] width 76 height 19
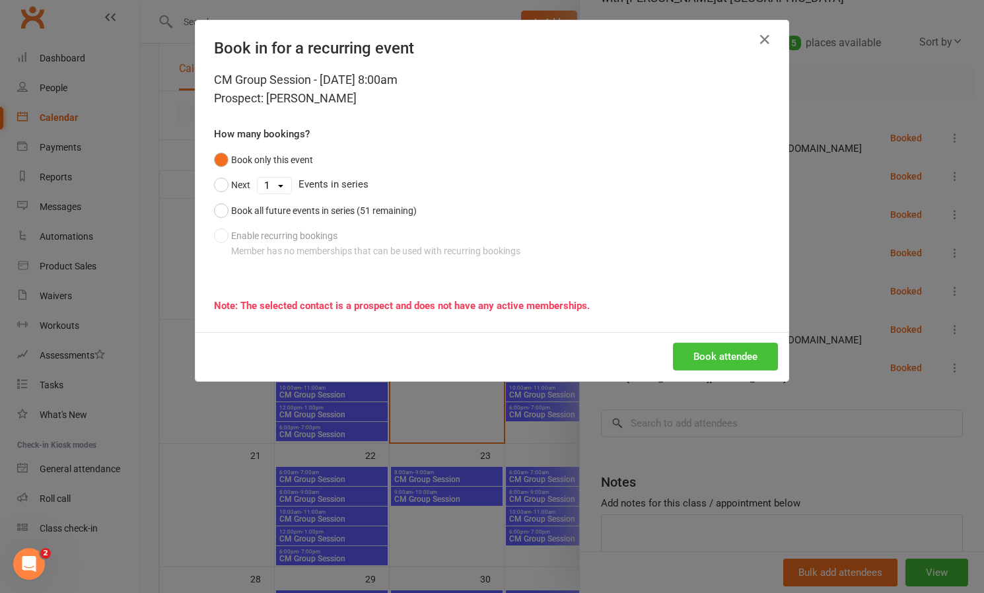
click at [750, 357] on button "Book attendee" at bounding box center [725, 357] width 105 height 28
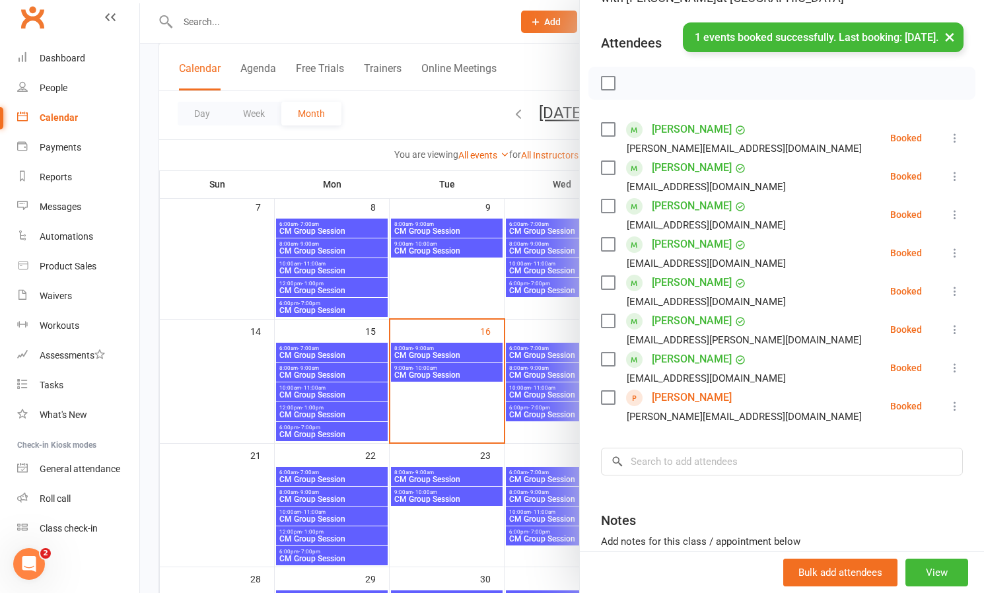
click at [465, 410] on div at bounding box center [562, 296] width 844 height 593
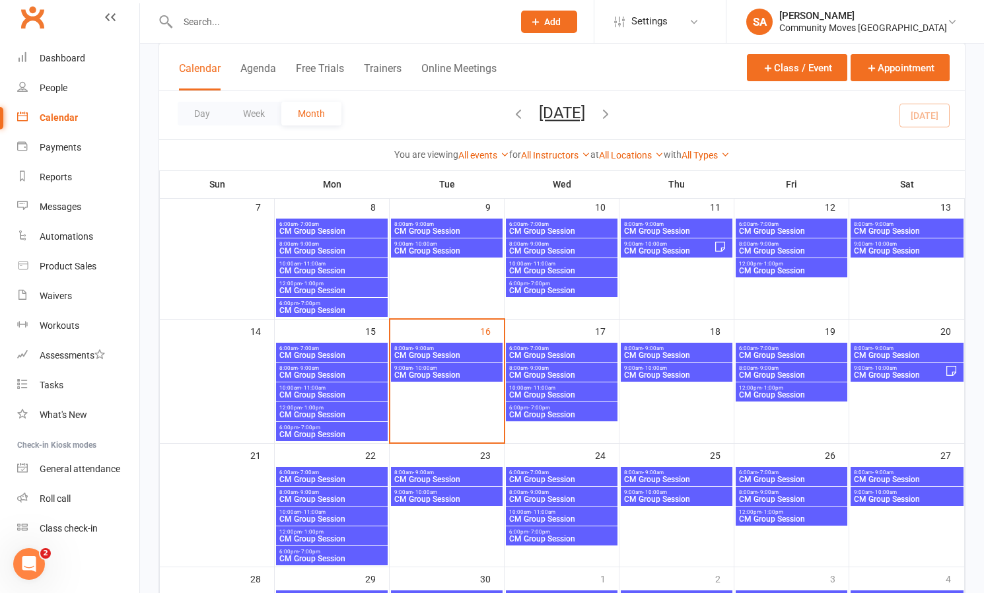
click at [768, 369] on span "- 9:00am" at bounding box center [767, 368] width 21 height 6
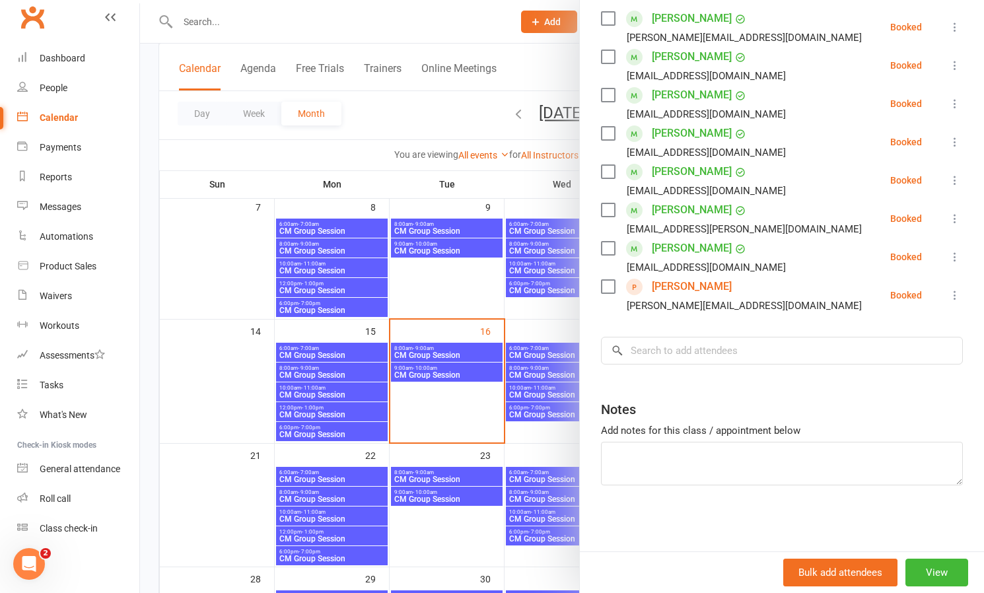
scroll to position [238, 0]
click at [639, 450] on textarea at bounding box center [782, 464] width 362 height 44
type textarea "[PERSON_NAME] trial"
click at [554, 426] on div at bounding box center [562, 296] width 844 height 593
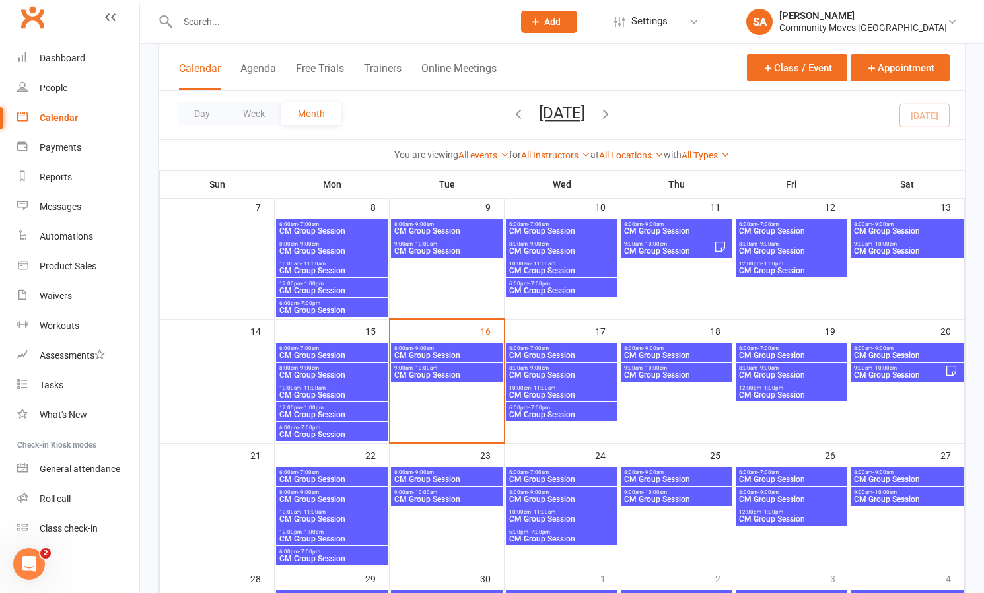
scroll to position [188, 0]
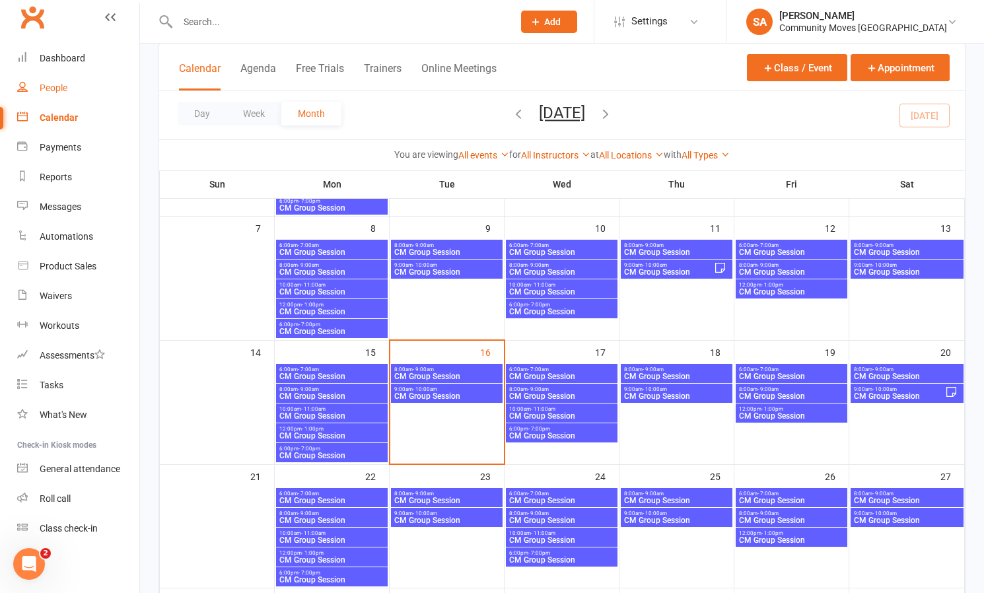
click at [60, 89] on div "People" at bounding box center [54, 88] width 28 height 11
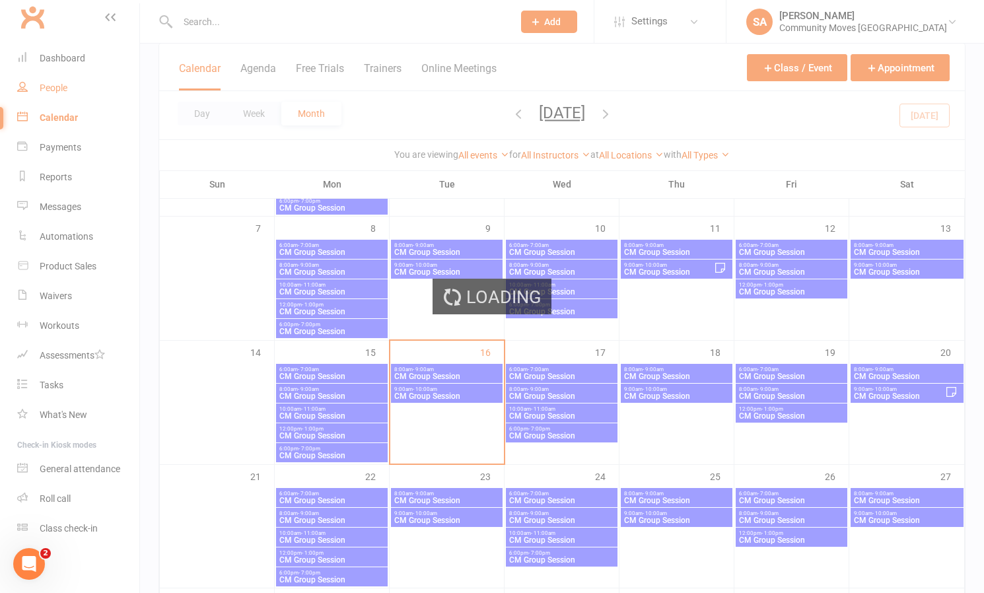
select select "100"
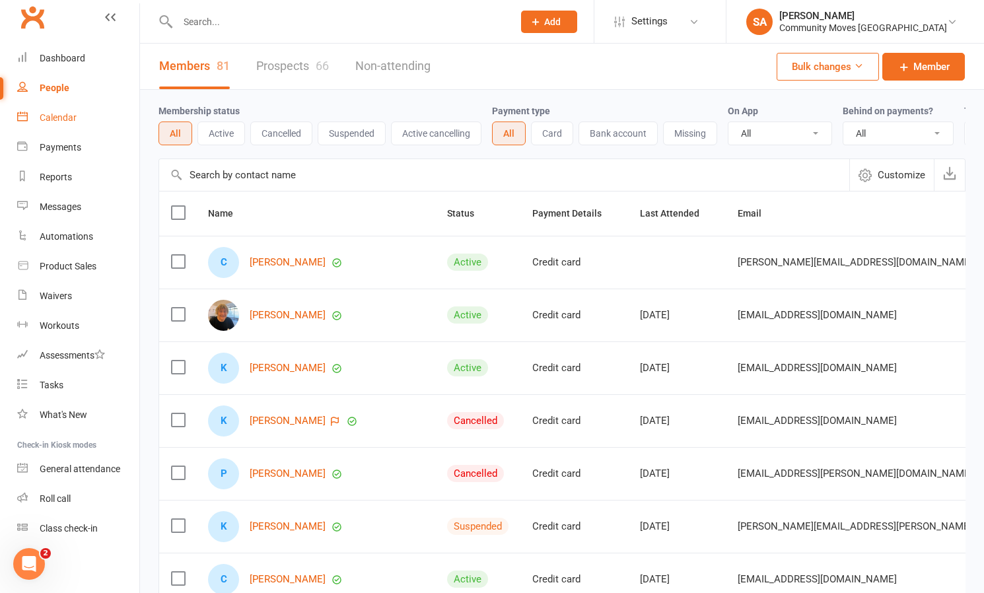
click at [69, 119] on div "Calendar" at bounding box center [58, 117] width 37 height 11
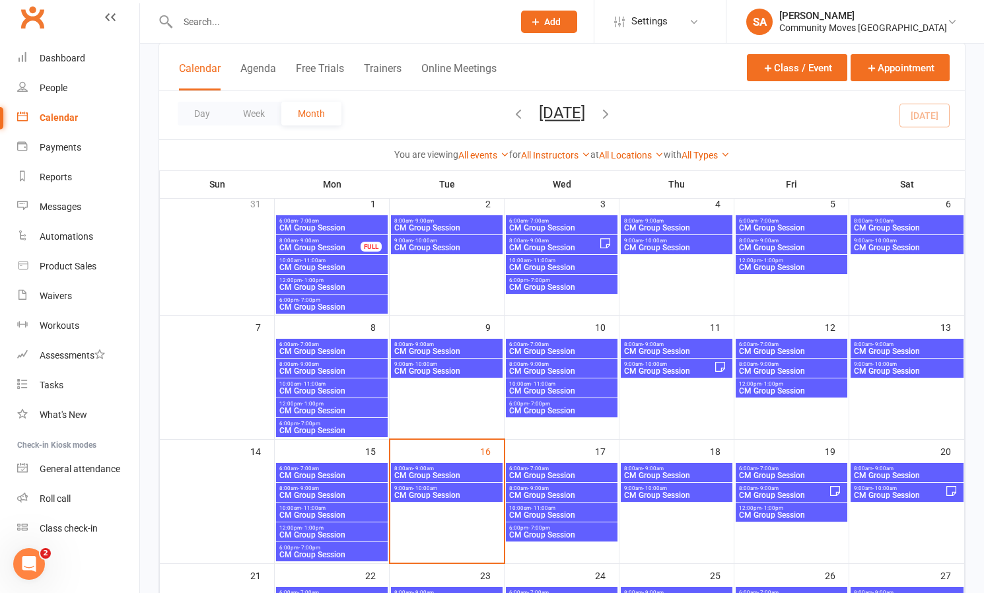
scroll to position [90, 0]
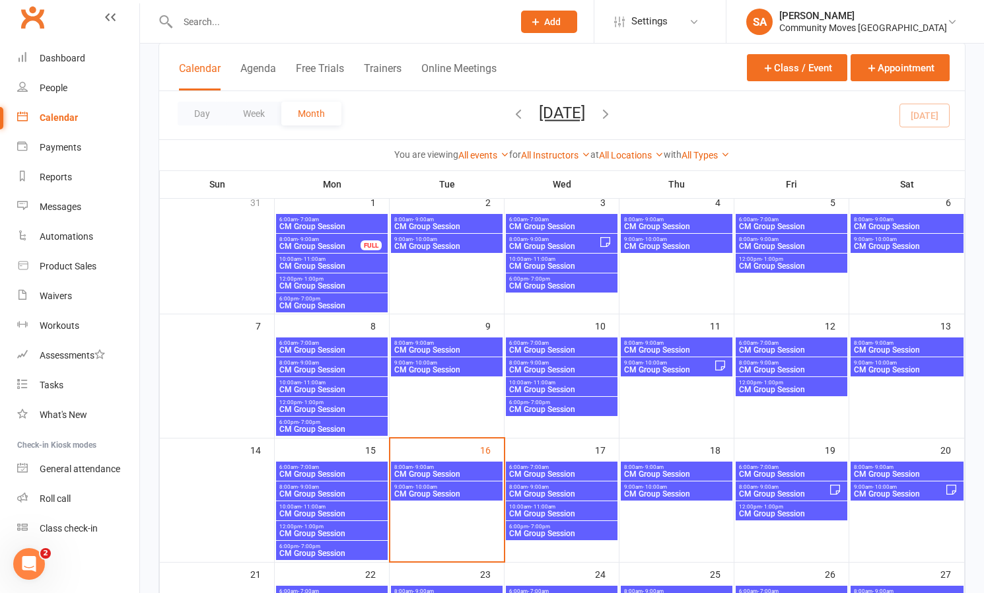
click at [886, 362] on span "- 10:00am" at bounding box center [884, 363] width 24 height 6
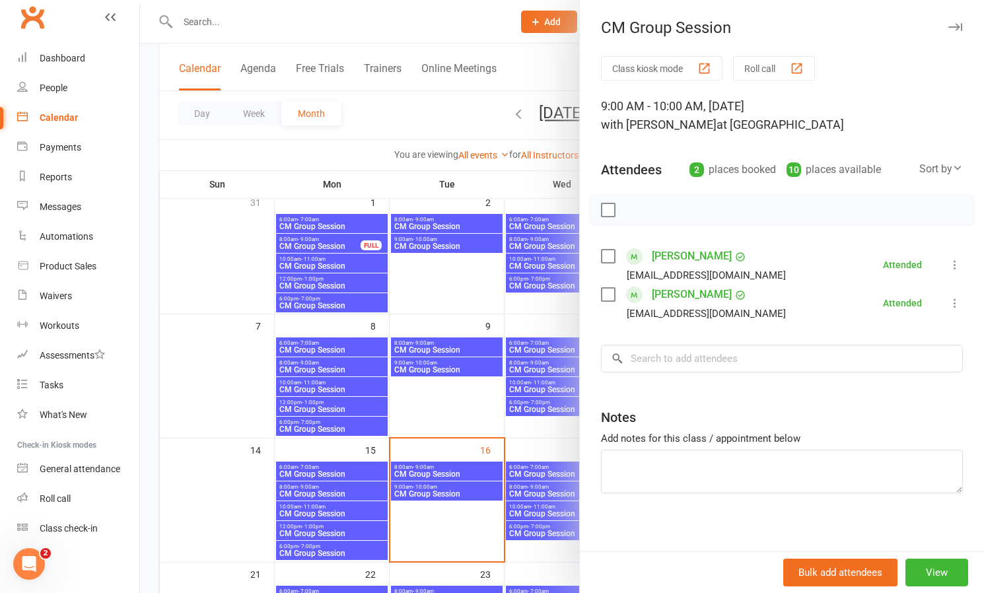
click at [456, 276] on div at bounding box center [562, 296] width 844 height 593
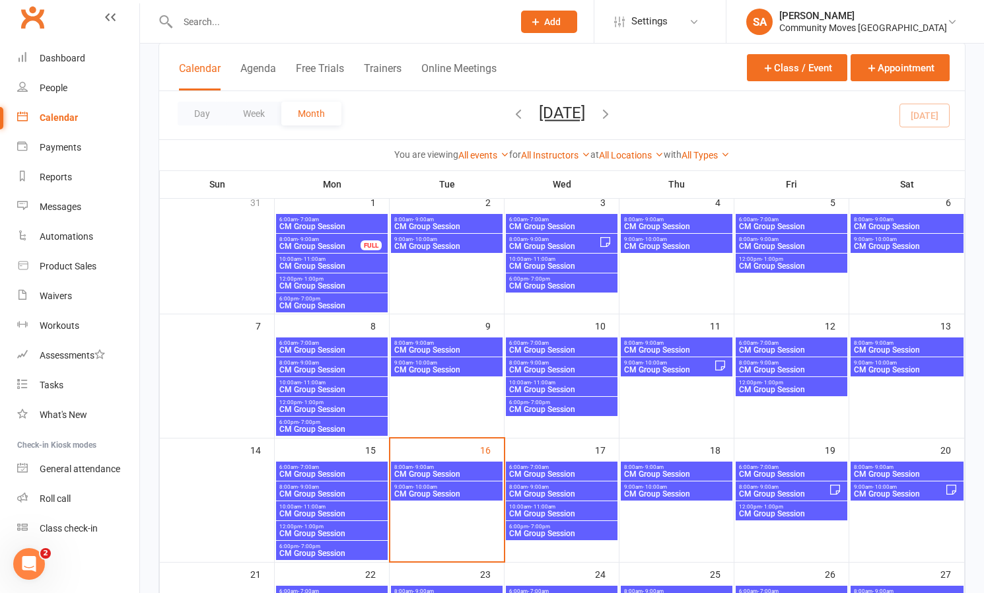
click at [877, 344] on span "- 9:00am" at bounding box center [882, 343] width 21 height 6
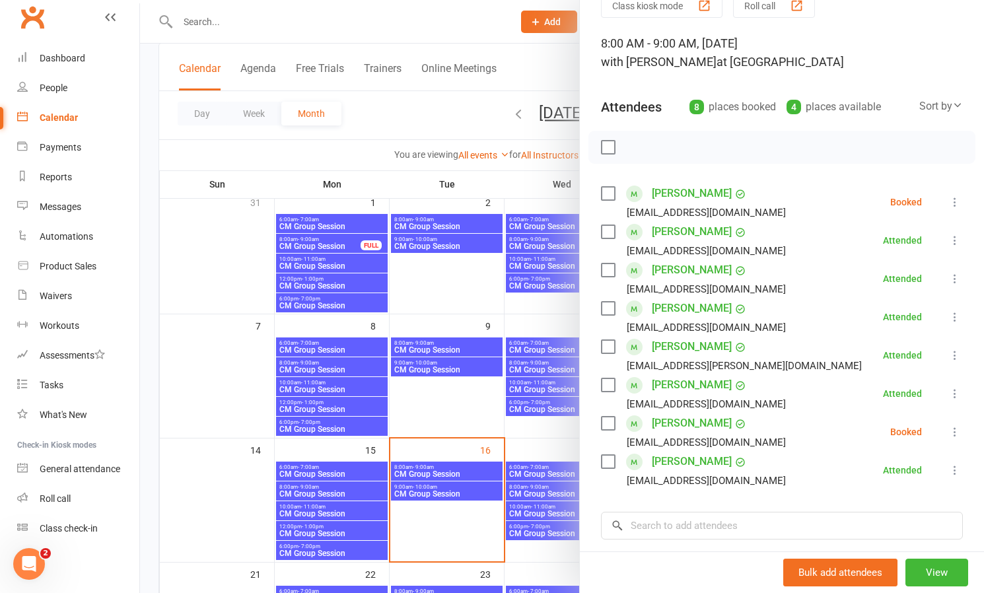
scroll to position [81, 0]
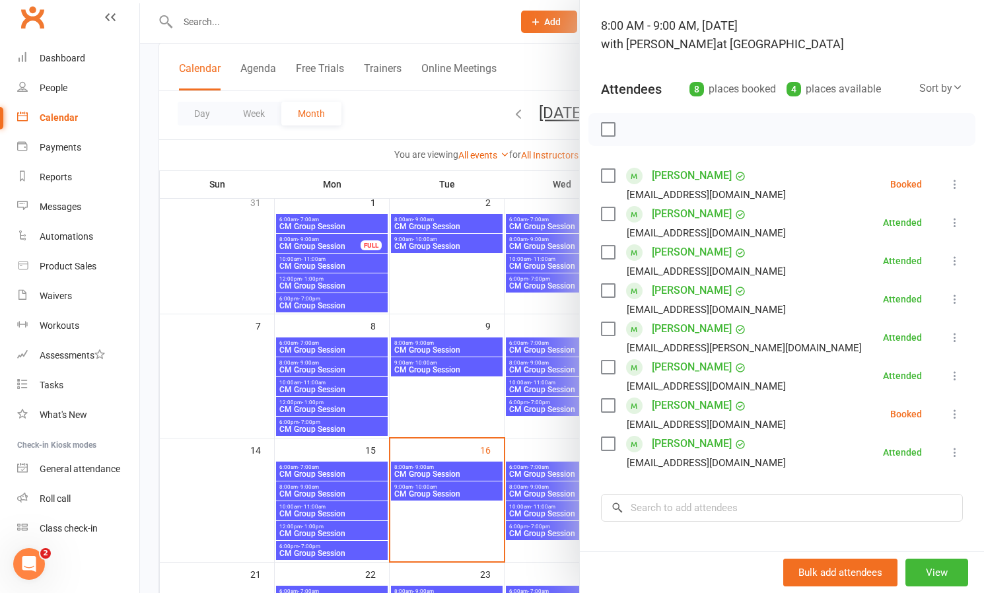
click at [953, 419] on icon at bounding box center [954, 413] width 13 height 13
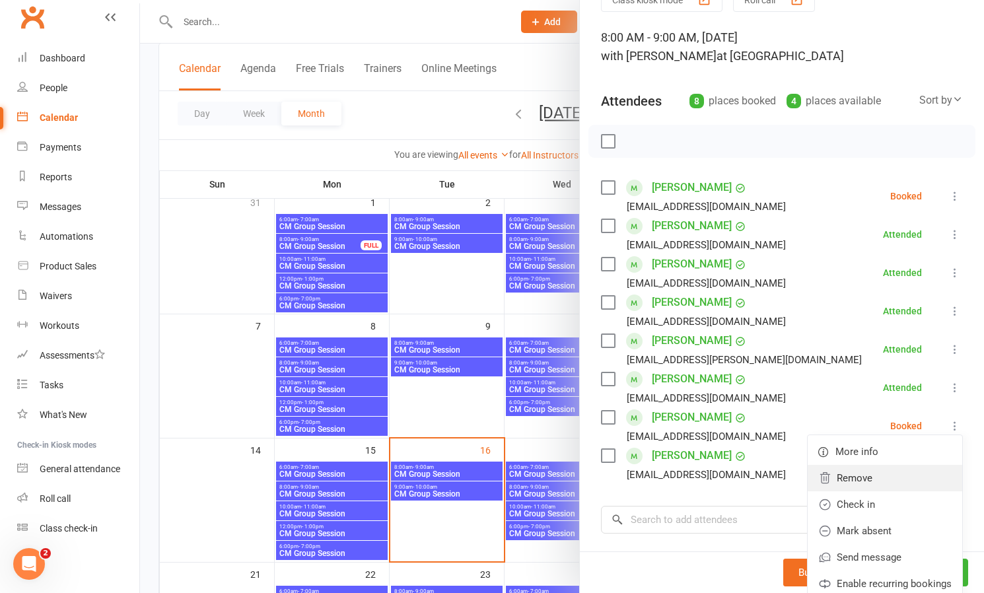
scroll to position [60, 0]
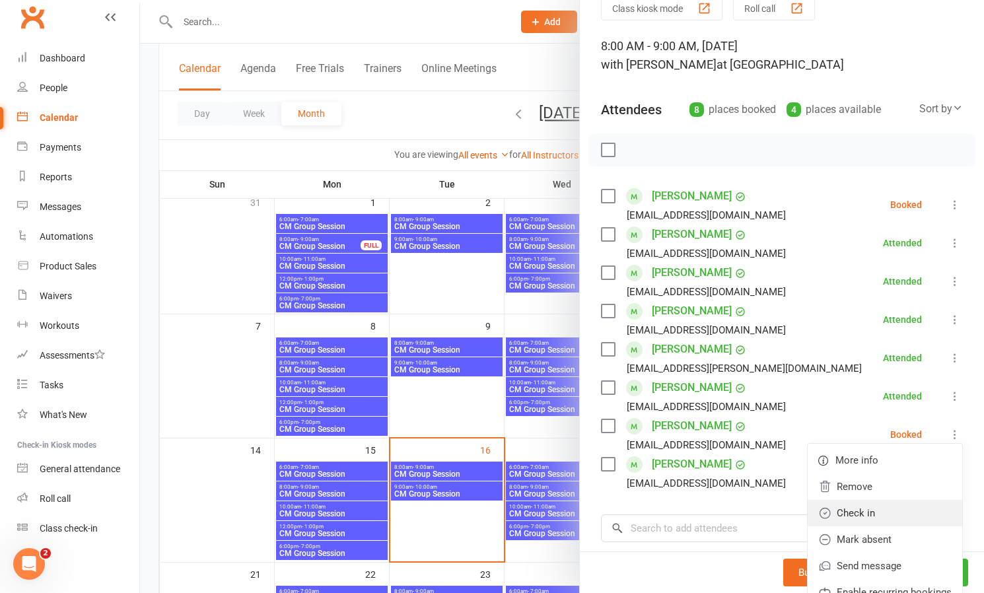
click at [864, 515] on link "Check in" at bounding box center [885, 513] width 155 height 26
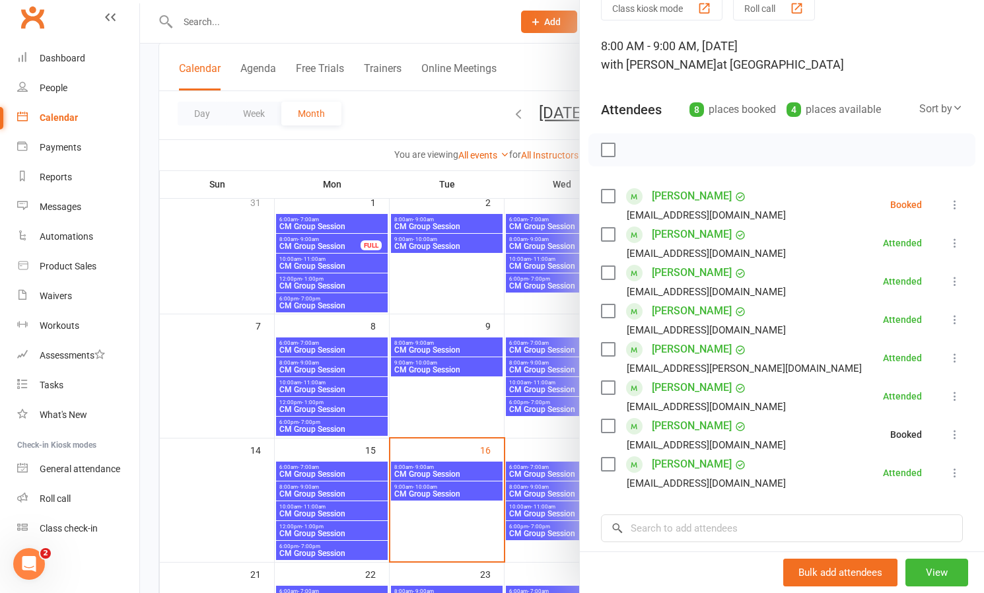
click at [951, 202] on icon at bounding box center [954, 204] width 13 height 13
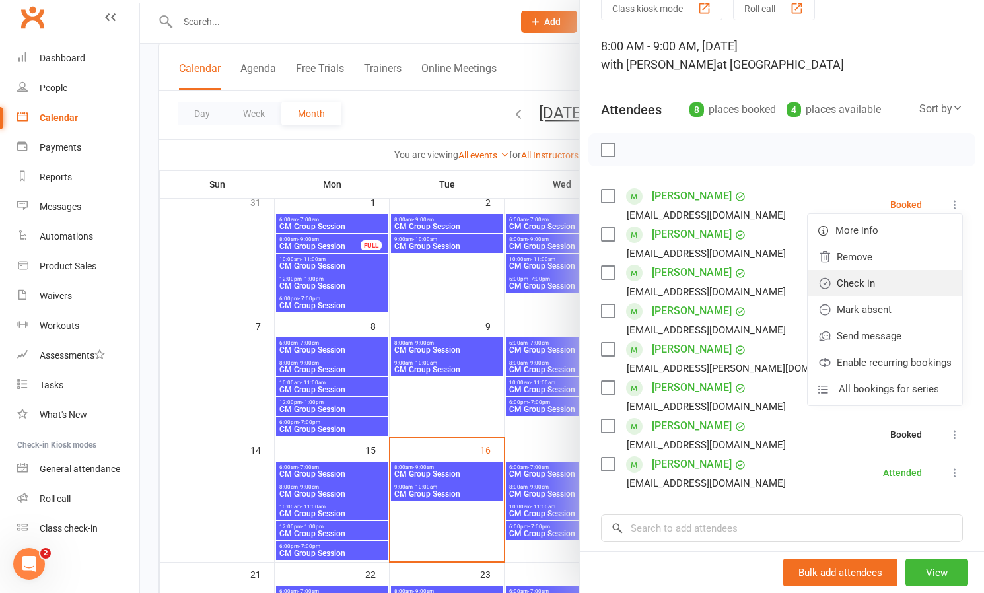
click at [865, 280] on link "Check in" at bounding box center [885, 283] width 155 height 26
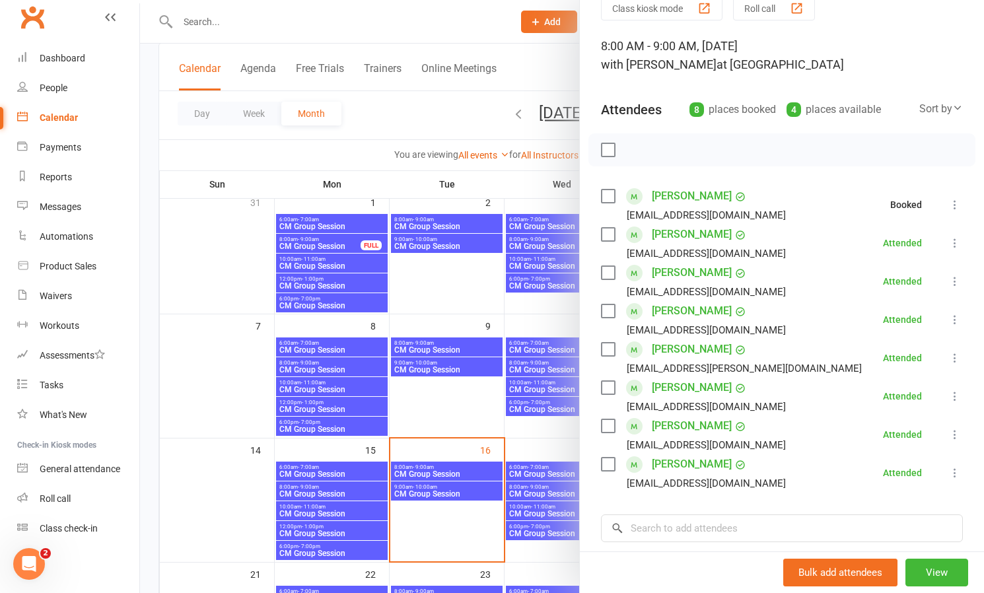
click at [542, 427] on div at bounding box center [562, 296] width 844 height 593
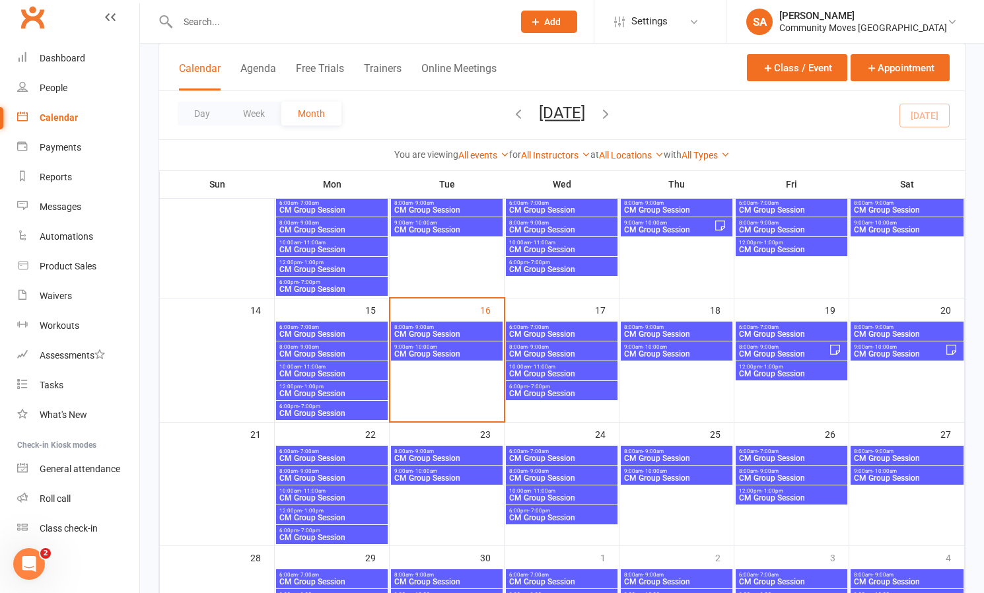
scroll to position [184, 0]
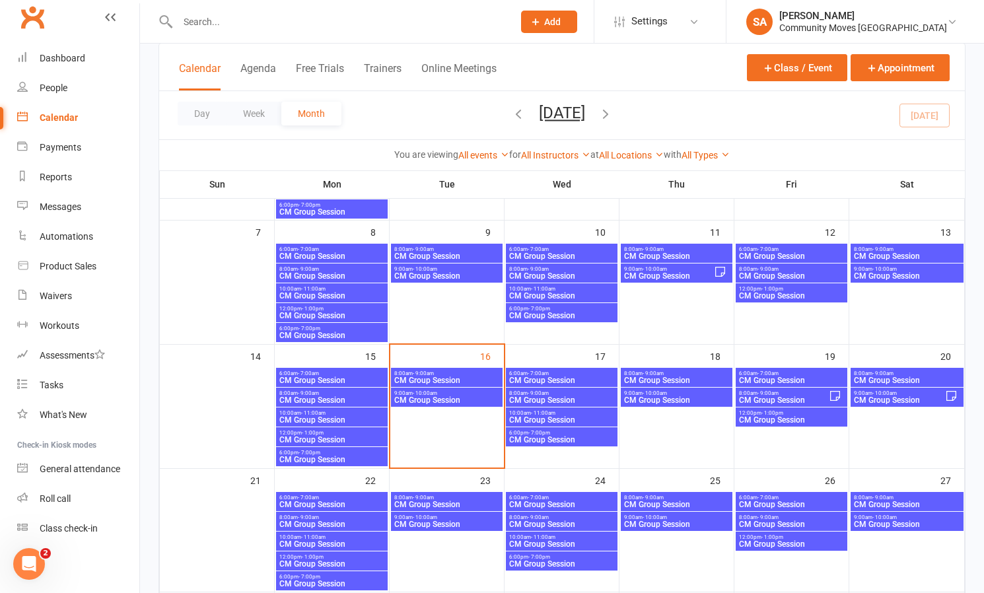
click at [807, 271] on span "8:00am - 9:00am" at bounding box center [791, 269] width 106 height 6
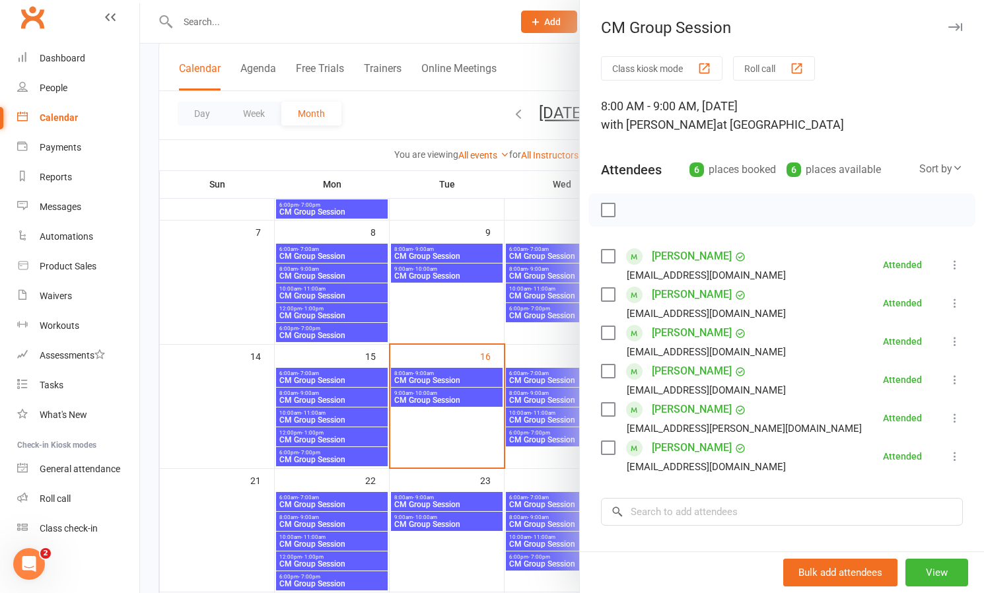
click at [454, 302] on div at bounding box center [562, 296] width 844 height 593
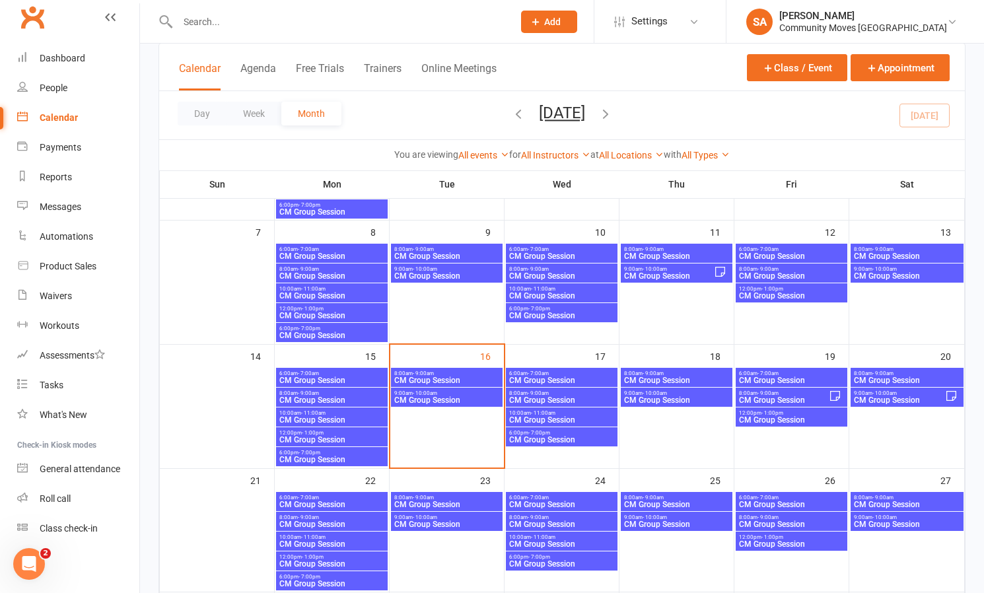
click at [788, 288] on span "12:00pm - 1:00pm" at bounding box center [791, 289] width 106 height 6
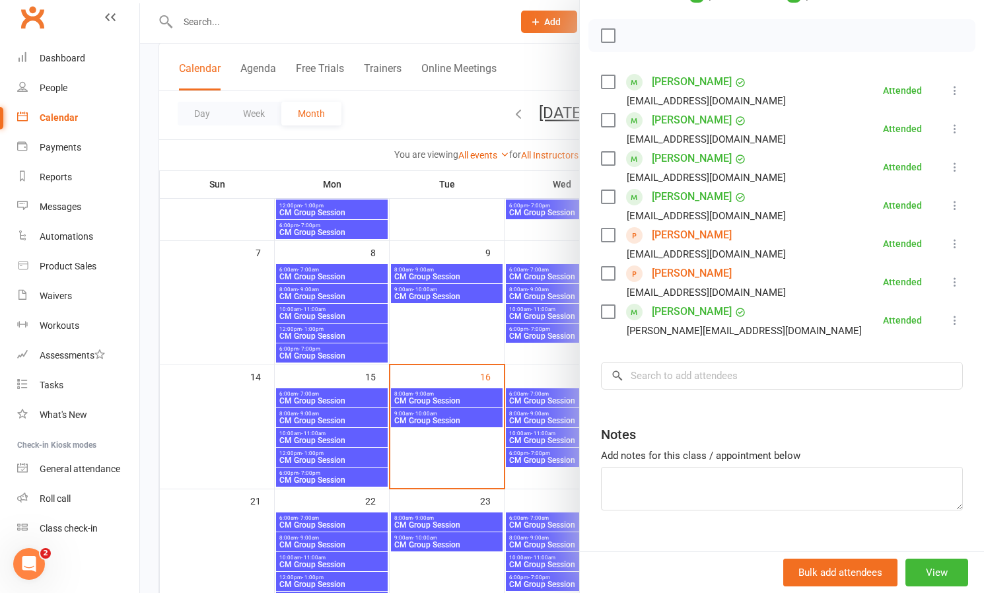
scroll to position [176, 0]
click at [708, 270] on link "[PERSON_NAME]" at bounding box center [692, 271] width 80 height 21
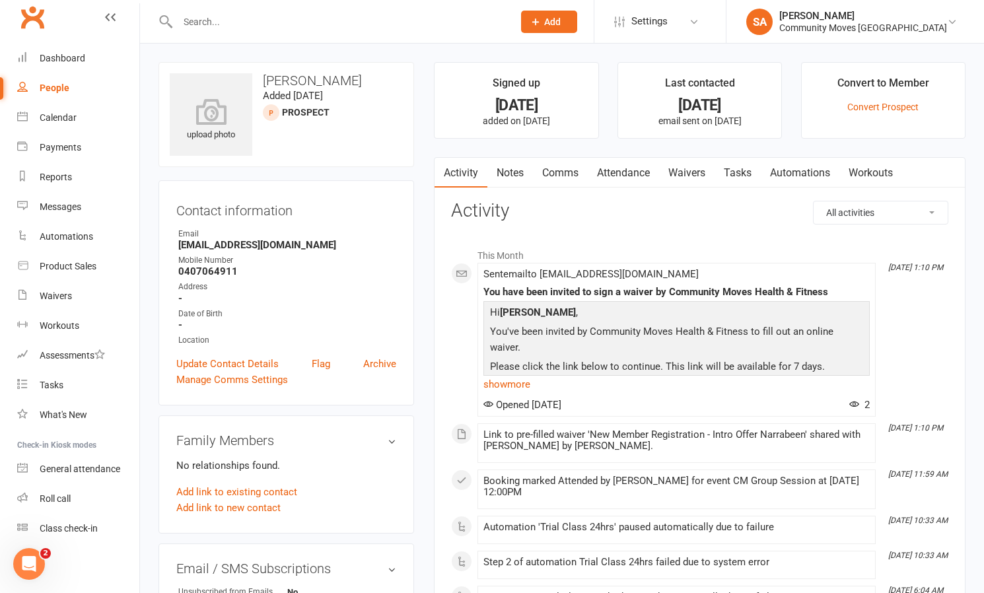
click at [564, 169] on link "Comms" at bounding box center [560, 173] width 55 height 30
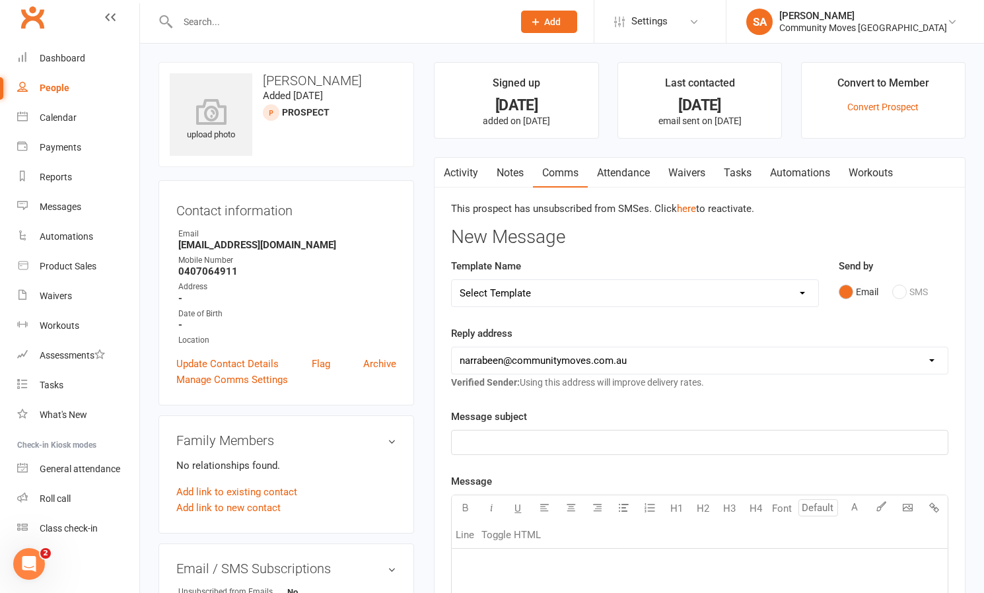
click at [901, 292] on div "Email SMS" at bounding box center [894, 291] width 110 height 25
click at [938, 316] on div "Send by Email SMS" at bounding box center [893, 290] width 129 height 65
click at [45, 115] on div "Calendar" at bounding box center [58, 117] width 37 height 11
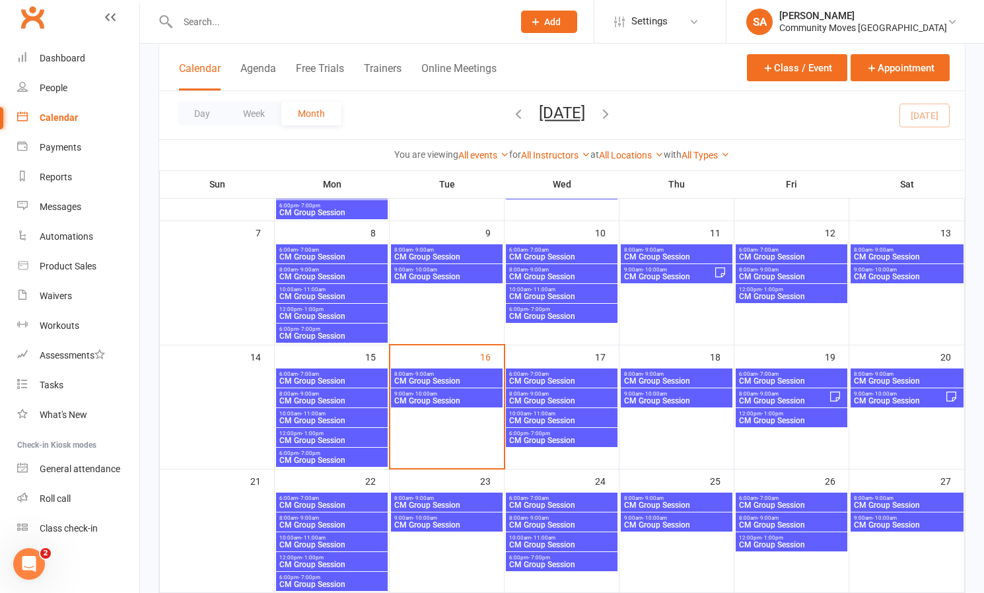
scroll to position [177, 0]
